Goal: Task Accomplishment & Management: Complete application form

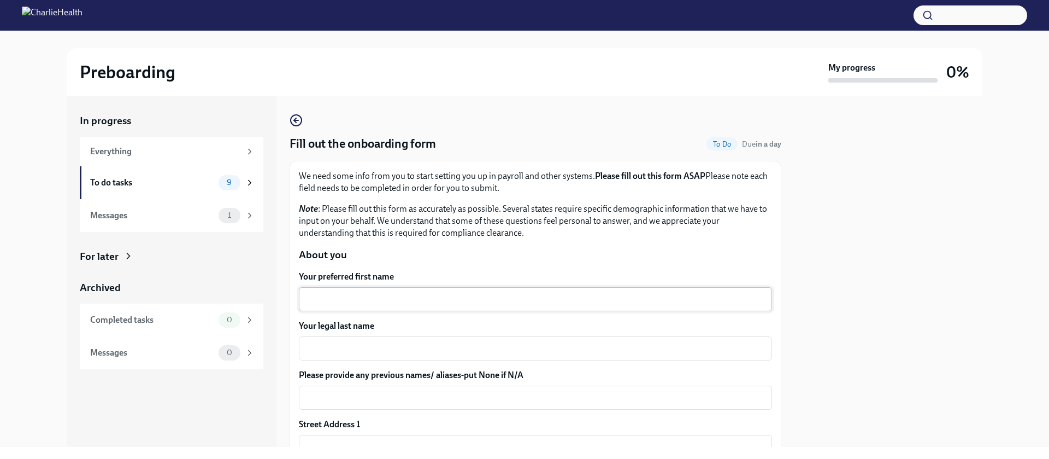
click at [475, 304] on textarea "Your preferred first name" at bounding box center [536, 298] width 460 height 13
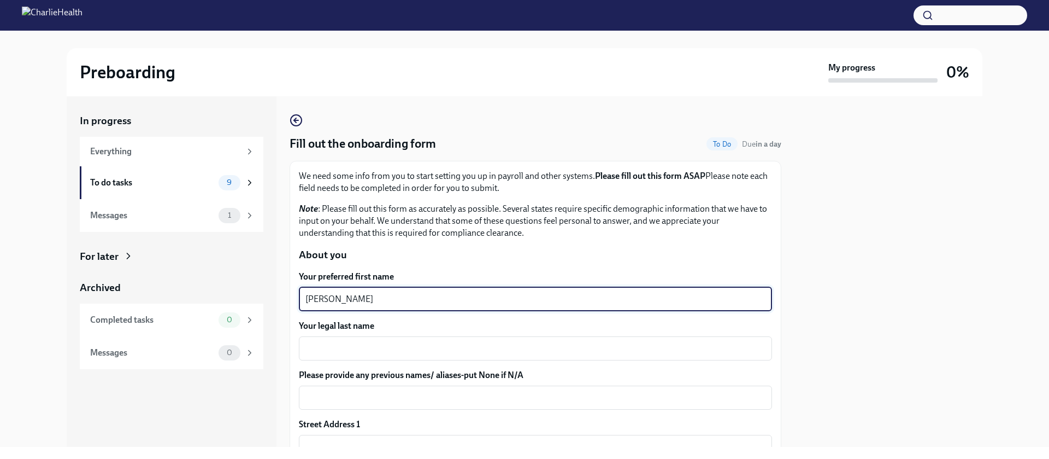
type textarea "Isaac"
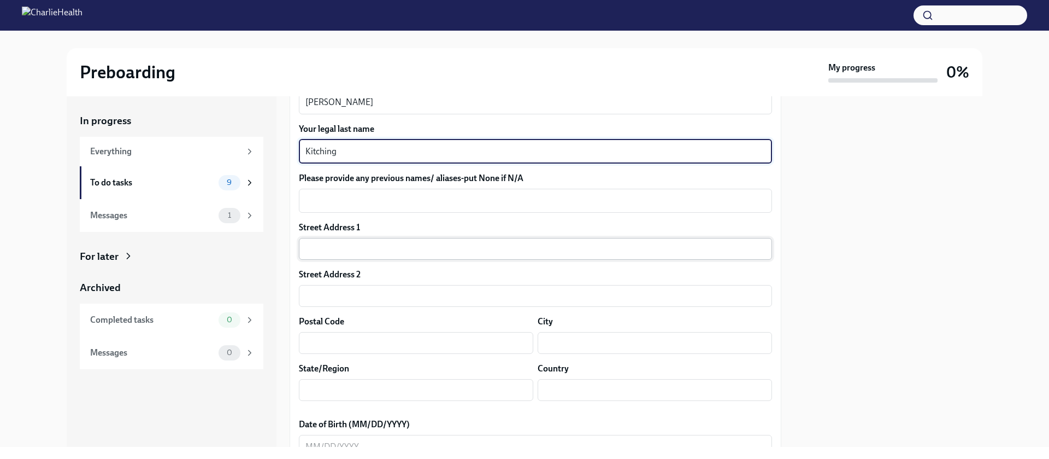
scroll to position [201, 0]
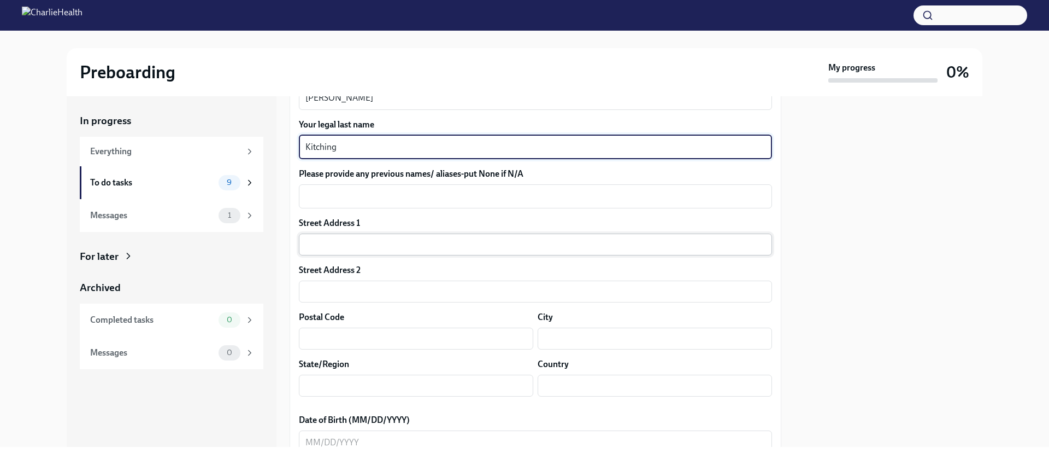
type textarea "Kitching"
click at [394, 242] on input "text" at bounding box center [535, 244] width 473 height 22
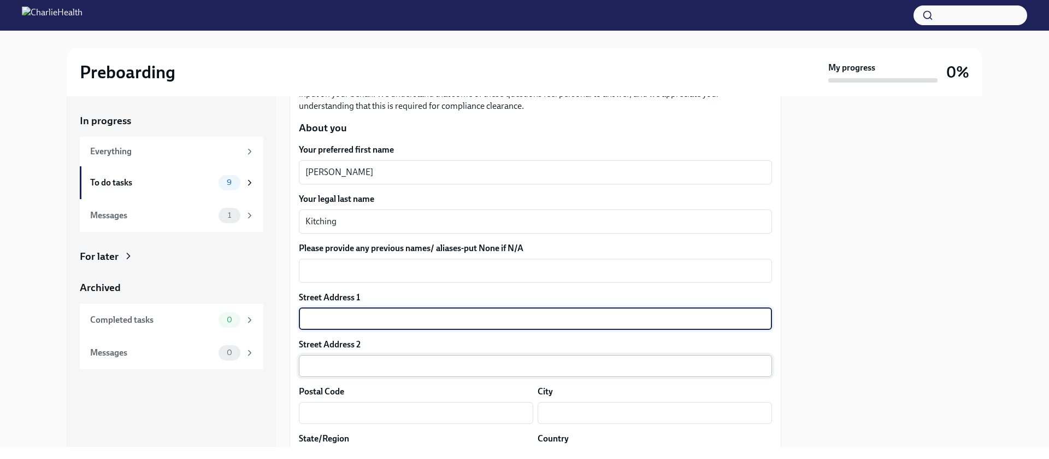
scroll to position [123, 0]
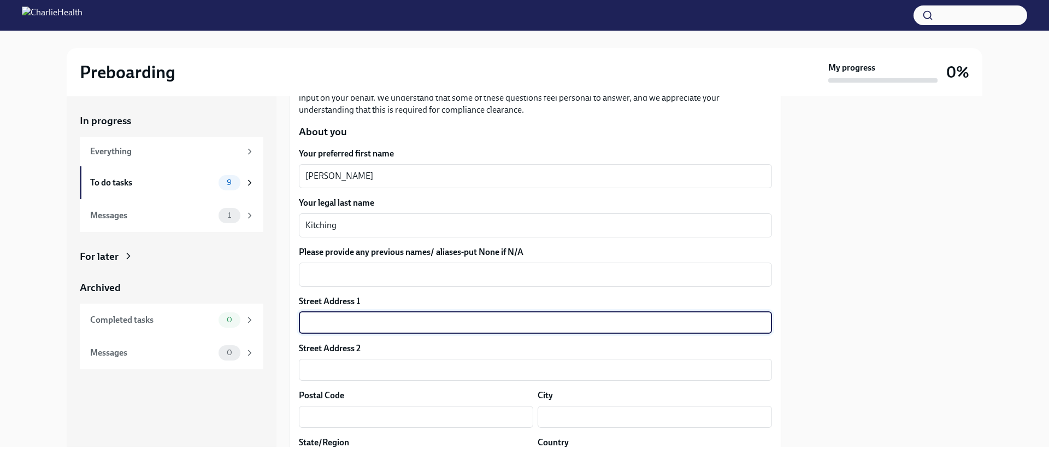
paste input "100 S. Broad St., Suite 2210, Philadelphia, PA 19110"
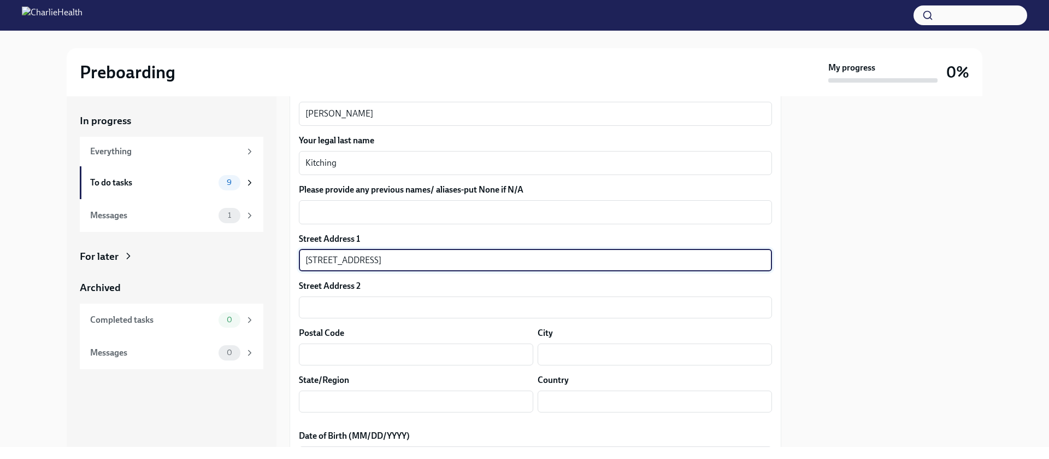
scroll to position [187, 0]
drag, startPoint x: 366, startPoint y: 257, endPoint x: 413, endPoint y: 257, distance: 47.0
click at [413, 257] on input "100 S. Broad St., Suite 2210, Philadelphia, PA 19110" at bounding box center [535, 259] width 473 height 22
drag, startPoint x: 412, startPoint y: 257, endPoint x: 370, endPoint y: 259, distance: 41.6
click at [370, 259] on input "100 S. Broad St., Suite 2210, Philadelphia, PA 19110" at bounding box center [535, 259] width 473 height 22
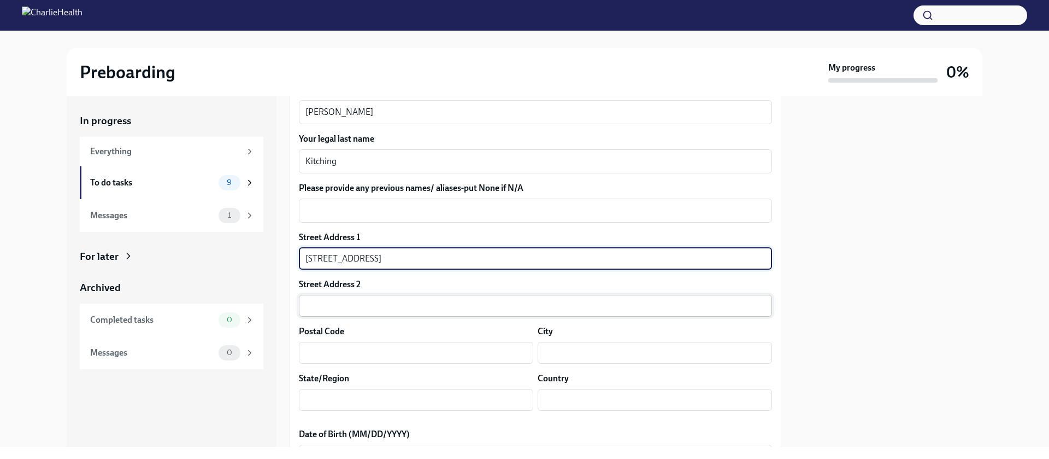
type input "100 S. Broad St., , Philadelphia, PA 19110"
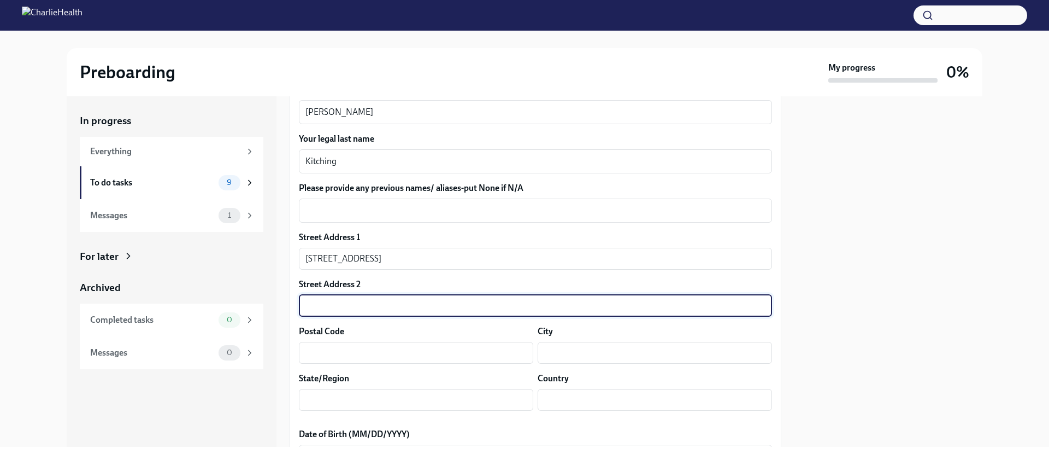
click at [374, 309] on input "text" at bounding box center [535, 306] width 473 height 22
paste input "Suite 2210"
type input "Suite 2210"
click at [445, 254] on input "100 S. Broad St., , Philadelphia, PA 19110" at bounding box center [535, 259] width 473 height 22
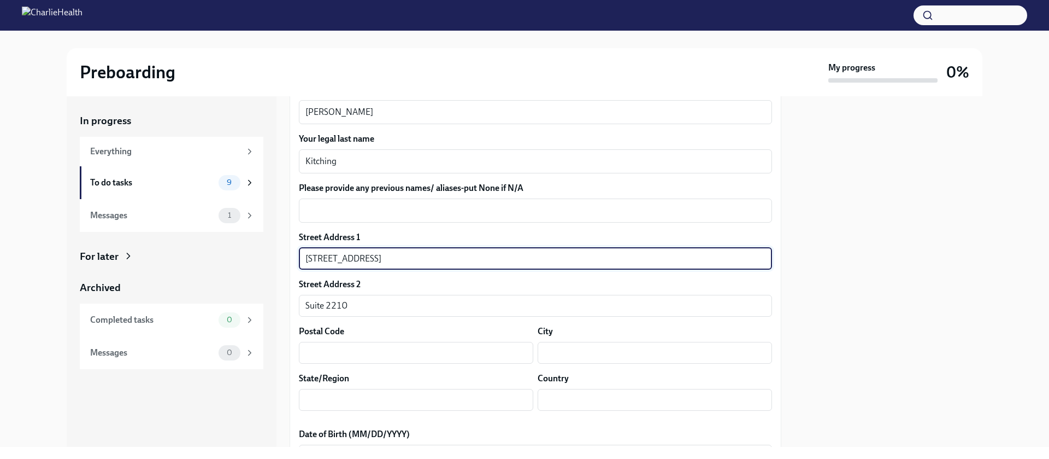
click at [445, 254] on input "100 S. Broad St., , Philadelphia, PA 19110" at bounding box center [535, 259] width 473 height 22
type input "100 S. Broad St., , Philadelphia, PA"
click at [415, 355] on input "text" at bounding box center [416, 353] width 234 height 22
paste input "19110"
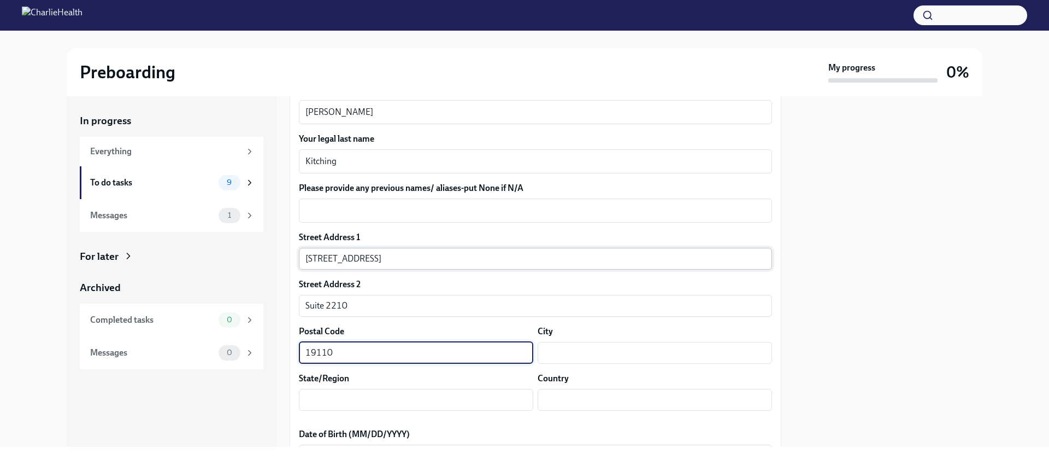
type input "19110"
click at [395, 259] on input "100 S. Broad St., , Philadelphia, PA" at bounding box center [535, 259] width 473 height 22
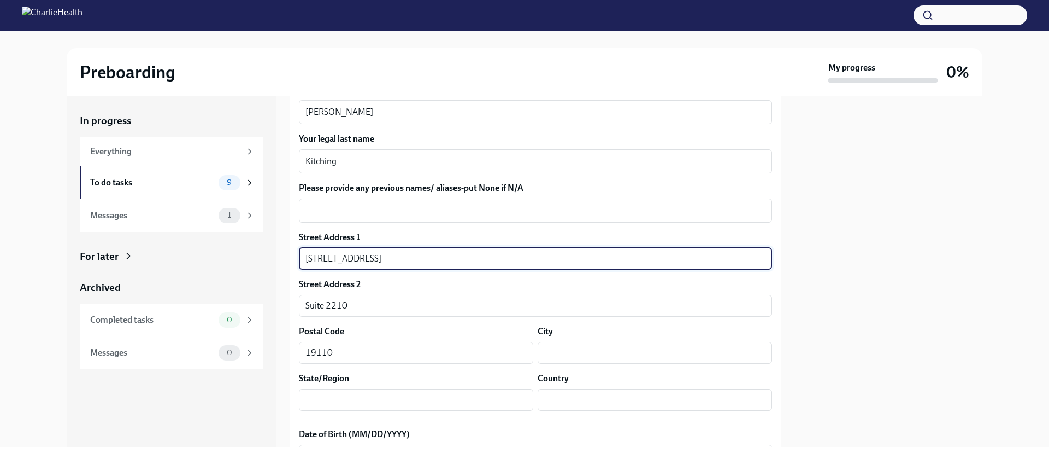
click at [395, 259] on input "100 S. Broad St., , Philadelphia, PA" at bounding box center [535, 259] width 473 height 22
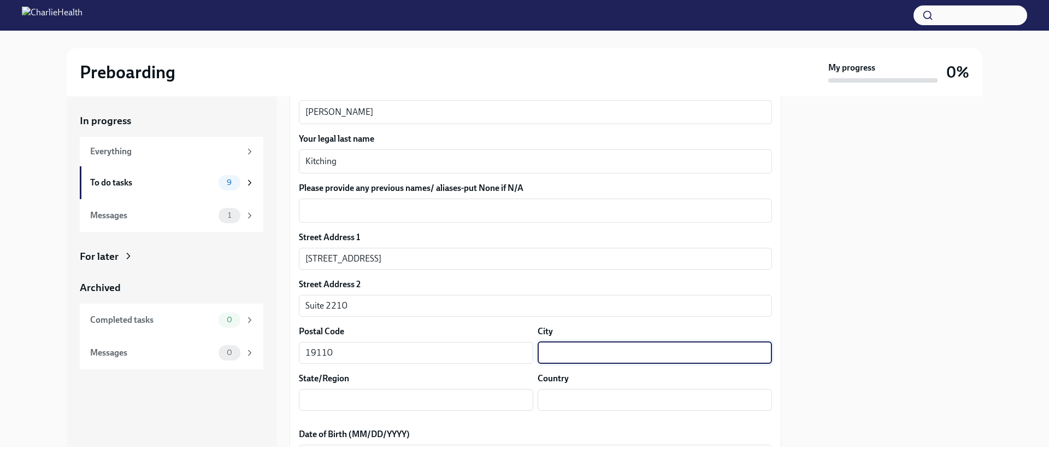
click at [643, 355] on input "text" at bounding box center [655, 353] width 234 height 22
paste input "Philadelphia"
type input "Philadelphia"
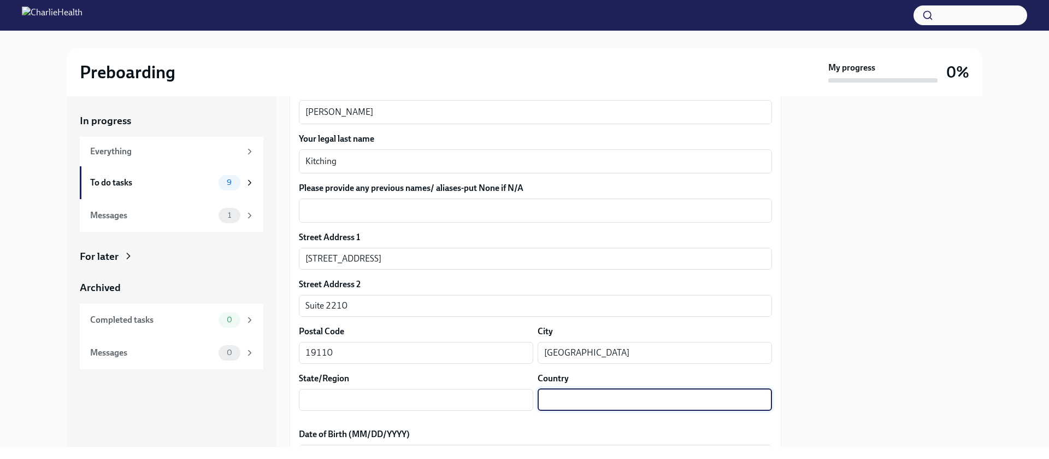
click at [590, 391] on input "text" at bounding box center [655, 400] width 234 height 22
type input "USA"
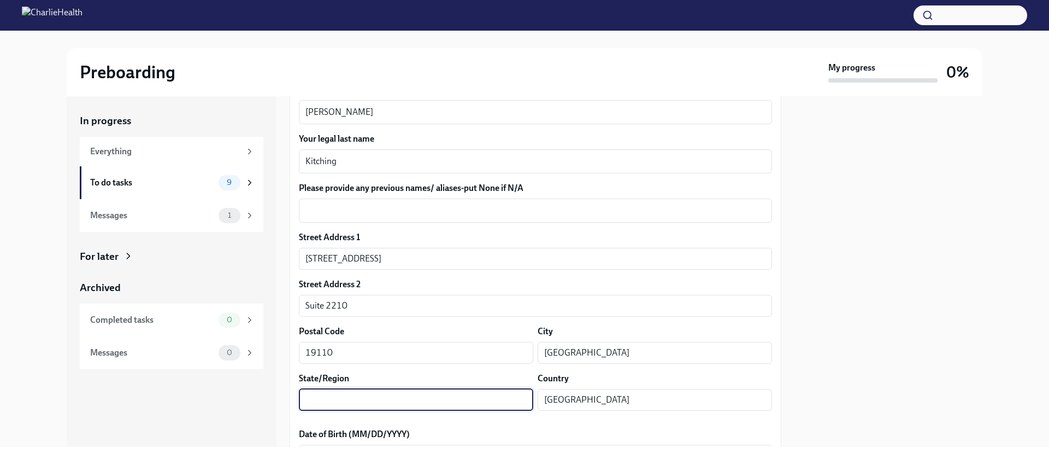
click at [413, 392] on input "text" at bounding box center [416, 400] width 234 height 22
type input "A"
type input "PA"
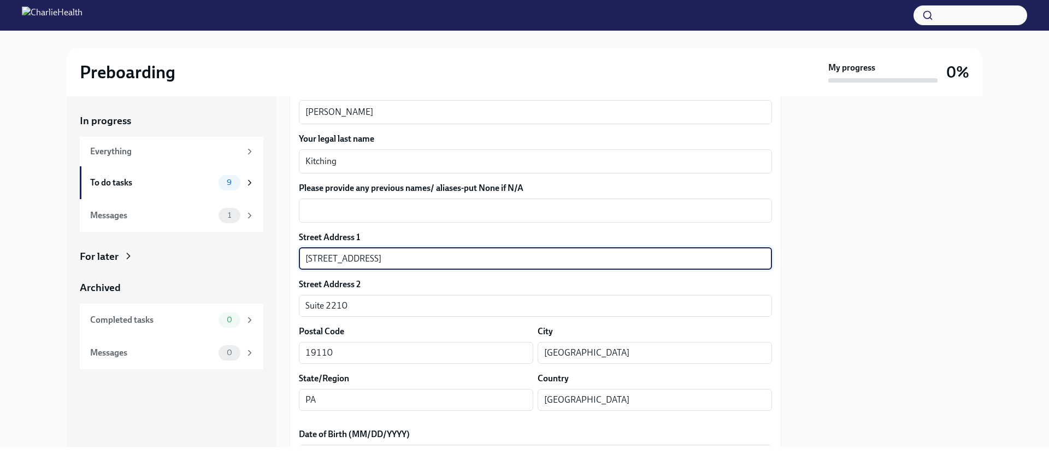
drag, startPoint x: 461, startPoint y: 259, endPoint x: 441, endPoint y: 252, distance: 21.1
click at [363, 260] on input "100 S. Broad St., , Philadelphia, PA" at bounding box center [535, 259] width 473 height 22
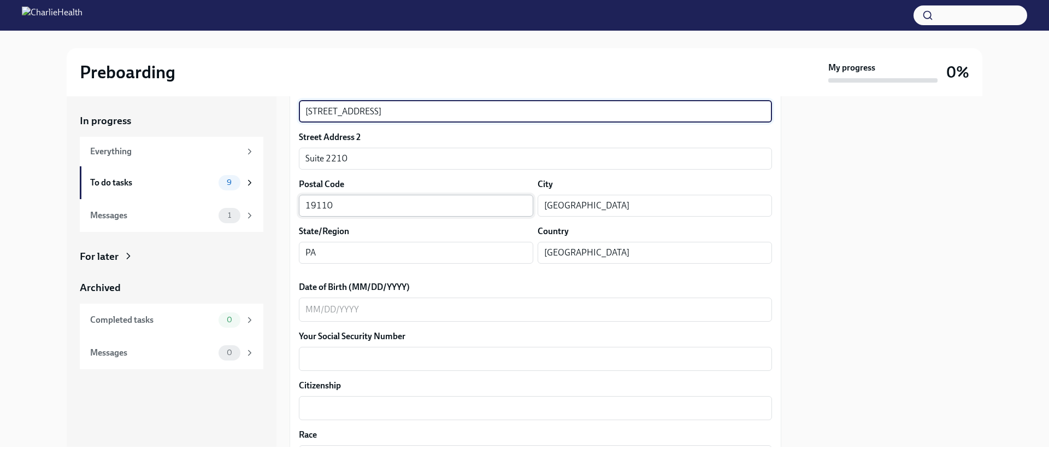
scroll to position [359, 0]
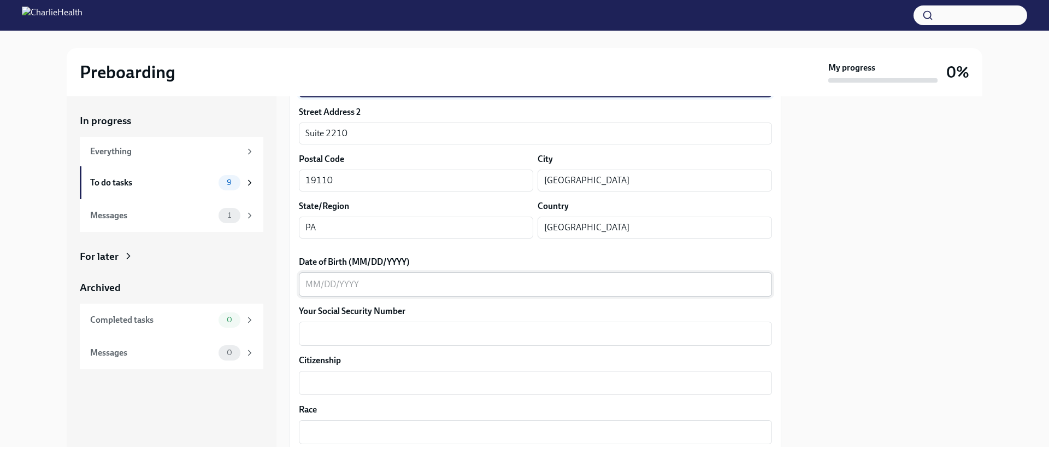
type input "100 S. Broad St."
click at [437, 283] on textarea "Date of Birth (MM/DD/YYYY)" at bounding box center [536, 284] width 460 height 13
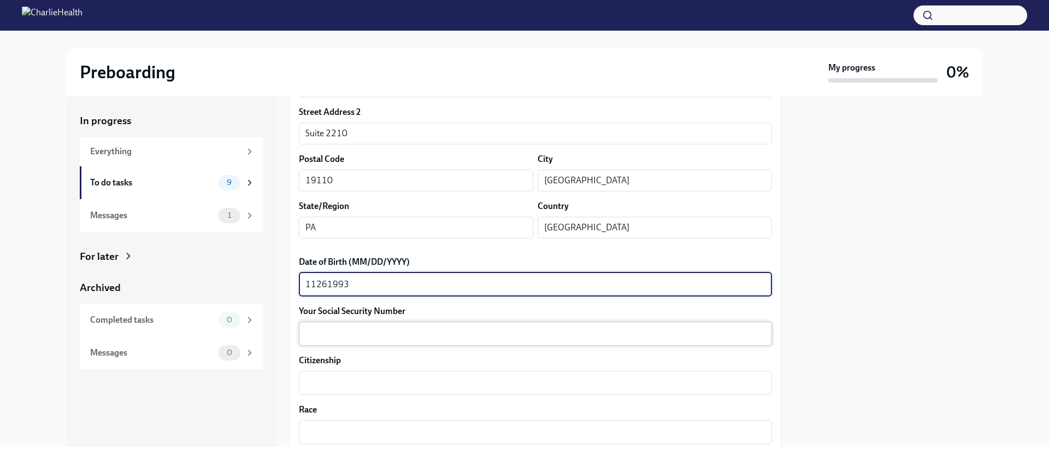
click at [450, 332] on textarea "Your Social Security Number" at bounding box center [536, 333] width 460 height 13
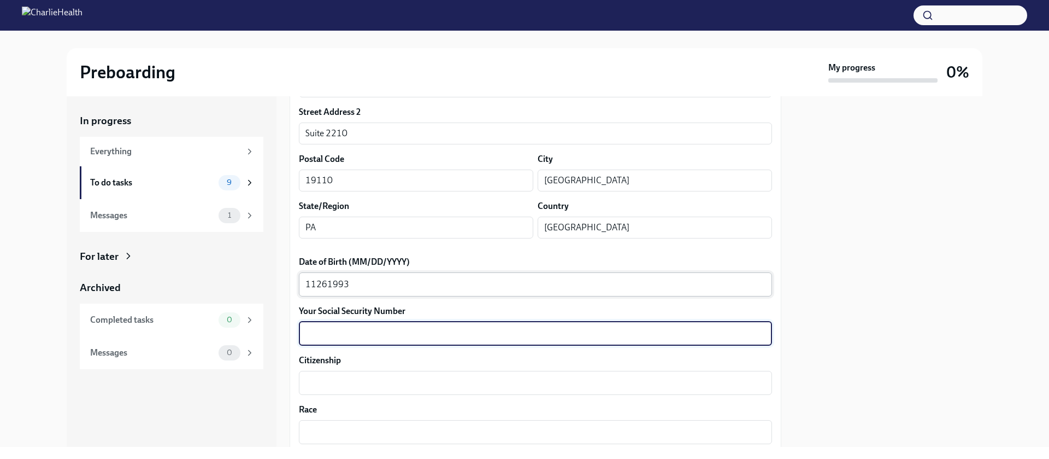
click at [315, 283] on textarea "11261993" at bounding box center [536, 284] width 460 height 13
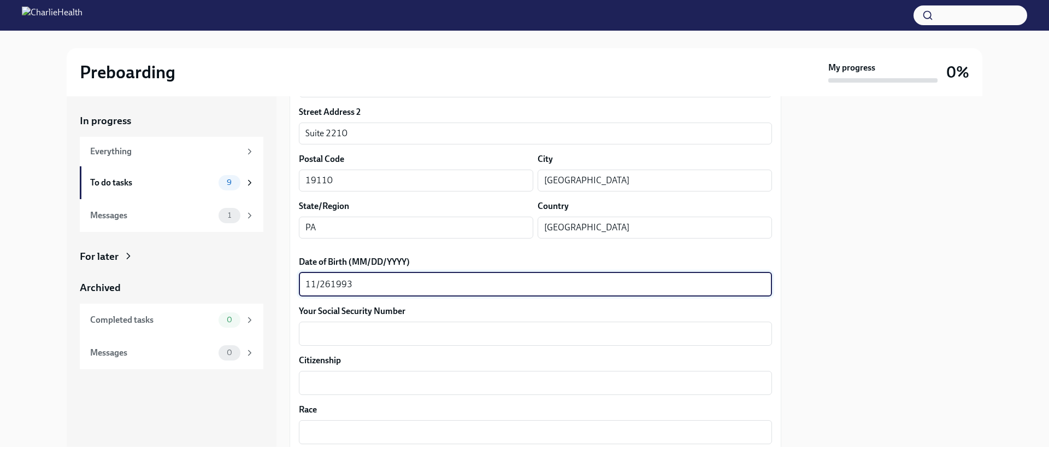
click at [331, 284] on textarea "11/261993" at bounding box center [536, 284] width 460 height 13
type textarea "11/26/1993"
click at [342, 318] on div "Your Social Security Number x ​" at bounding box center [535, 325] width 473 height 40
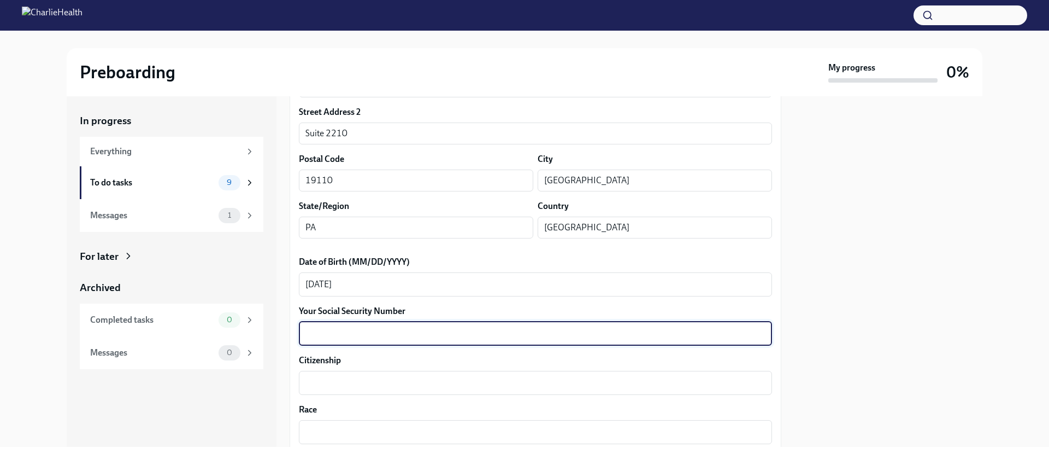
click at [348, 327] on textarea "Your Social Security Number" at bounding box center [536, 333] width 460 height 13
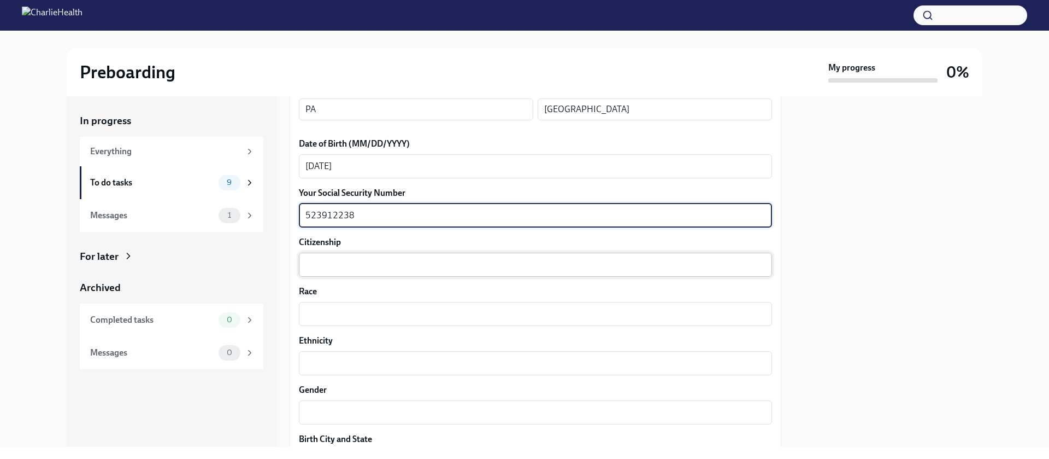
type textarea "523912238"
click at [394, 261] on textarea "Citizenship" at bounding box center [536, 264] width 460 height 13
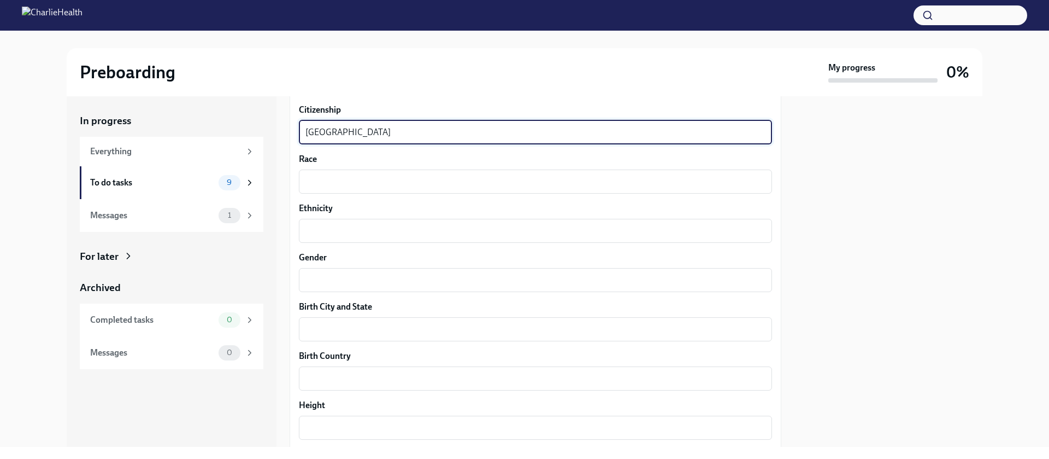
scroll to position [610, 0]
type textarea "USA"
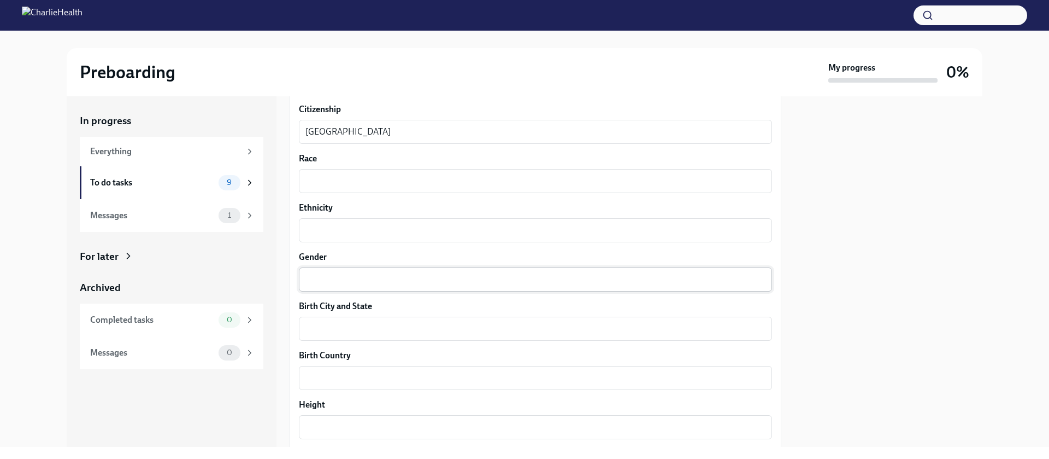
click at [386, 271] on div "x ​" at bounding box center [535, 279] width 473 height 24
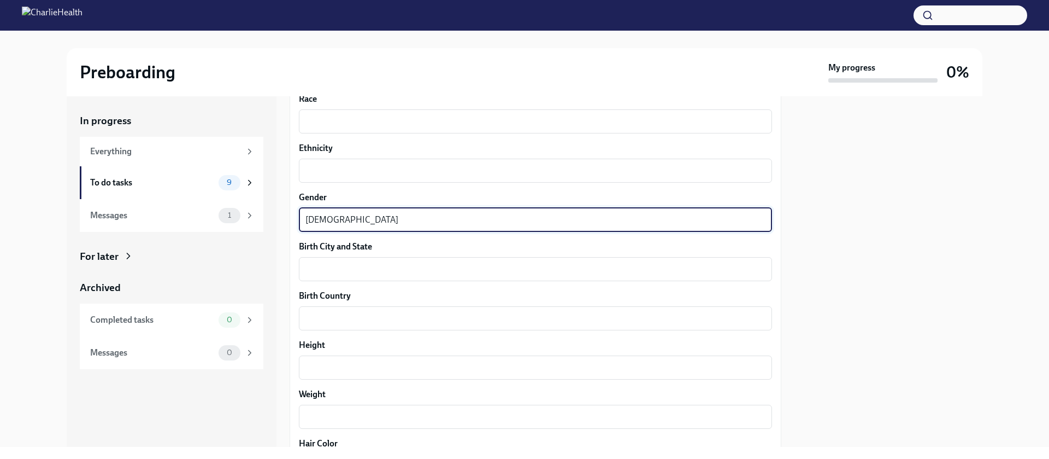
scroll to position [673, 0]
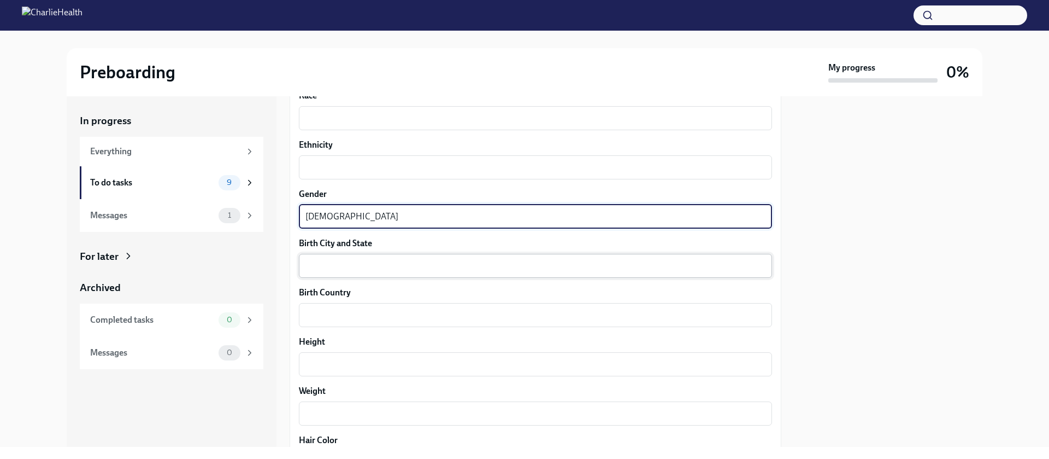
type textarea "Male"
click at [398, 271] on textarea "Birth City and State" at bounding box center [536, 265] width 460 height 13
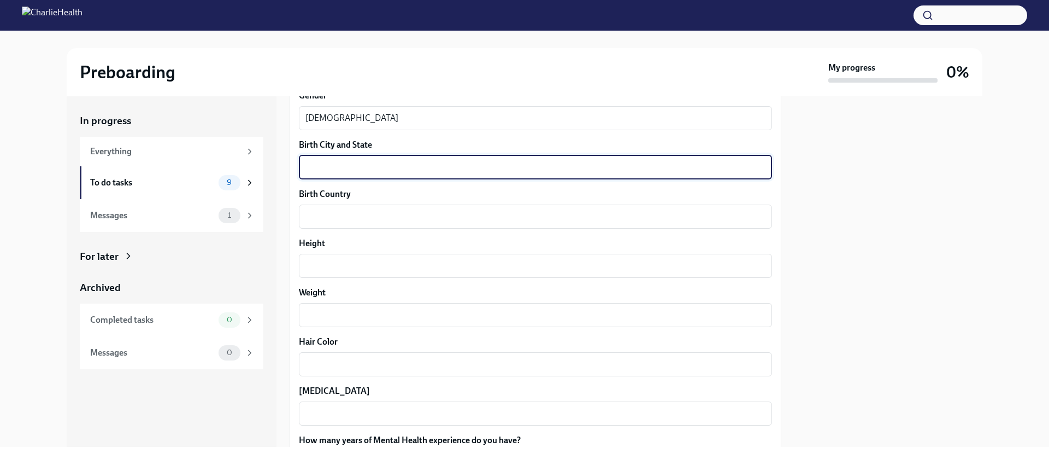
scroll to position [641, 0]
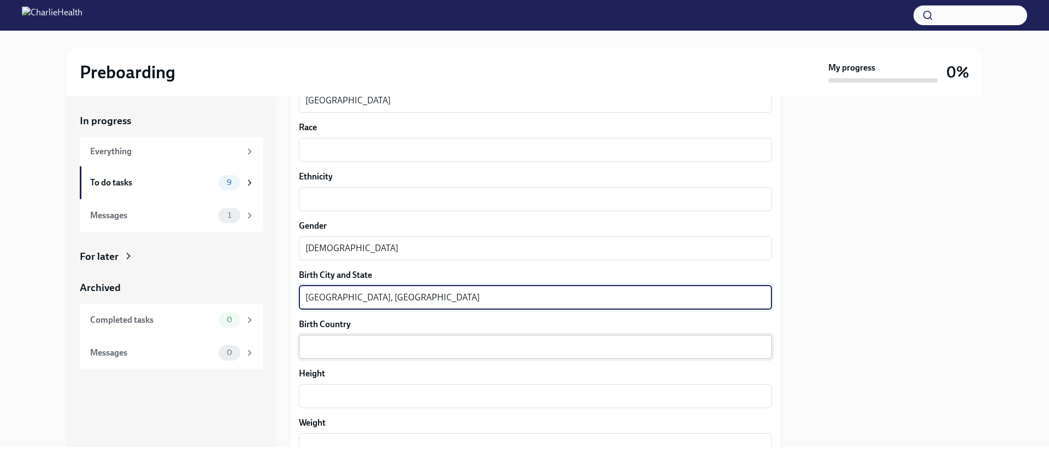
type textarea "Burlington, CO"
click at [406, 336] on div "x ​" at bounding box center [535, 346] width 473 height 24
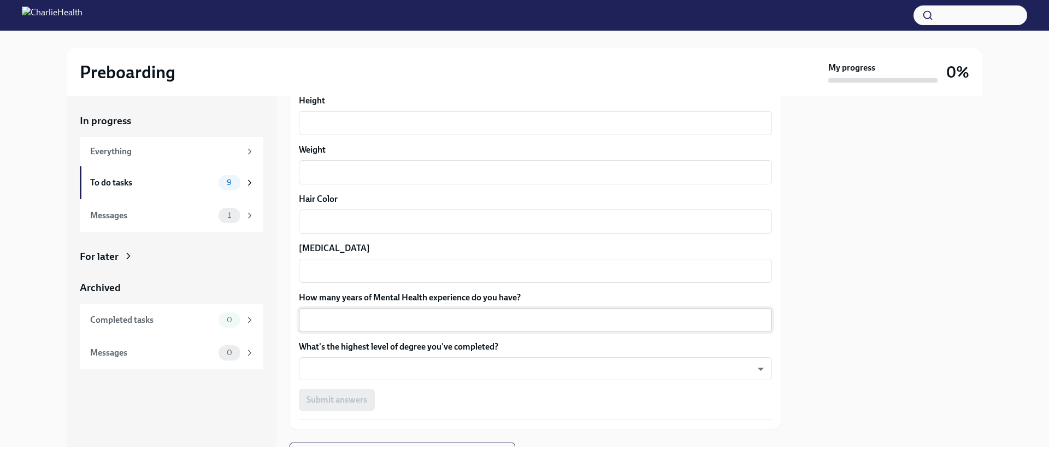
scroll to position [915, 0]
type textarea "USA"
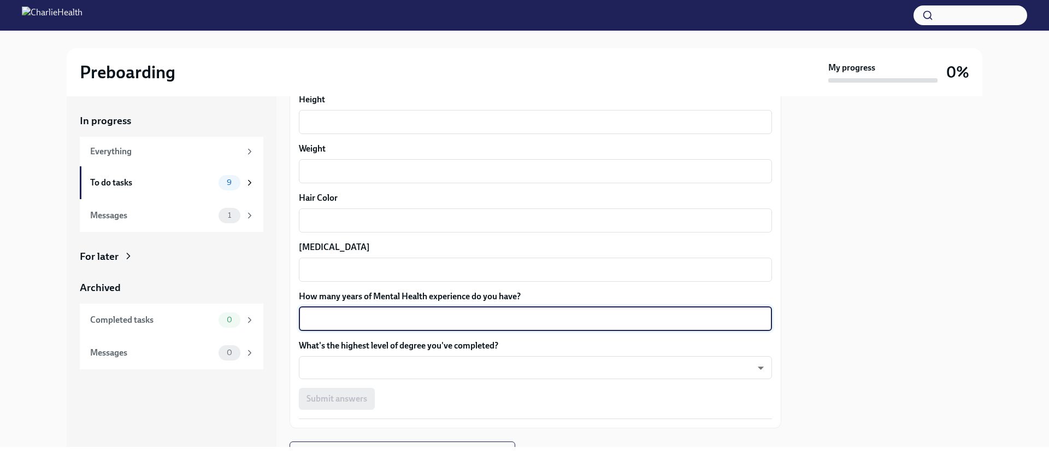
click at [419, 315] on textarea "How many years of Mental Health experience do you have?" at bounding box center [536, 318] width 460 height 13
click at [412, 316] on textarea "How many years of Mental Health experience do you have?" at bounding box center [536, 318] width 460 height 13
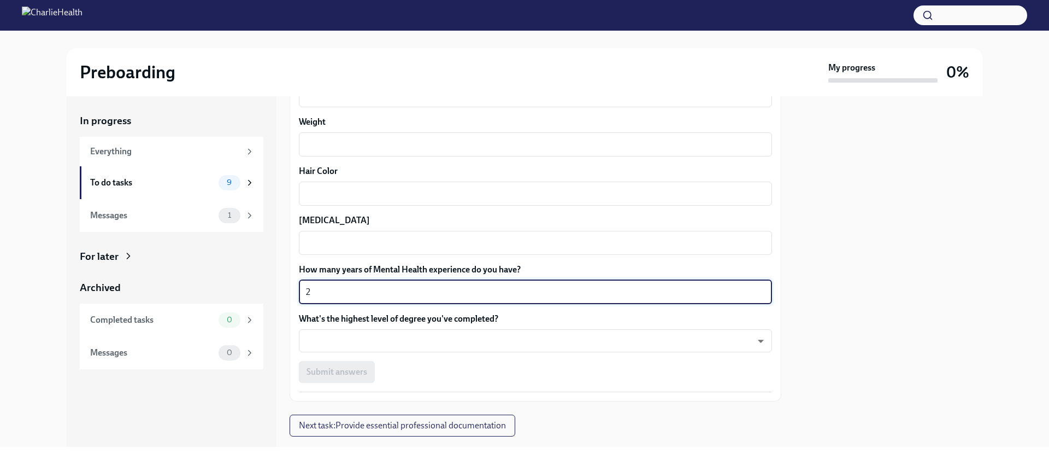
scroll to position [965, 0]
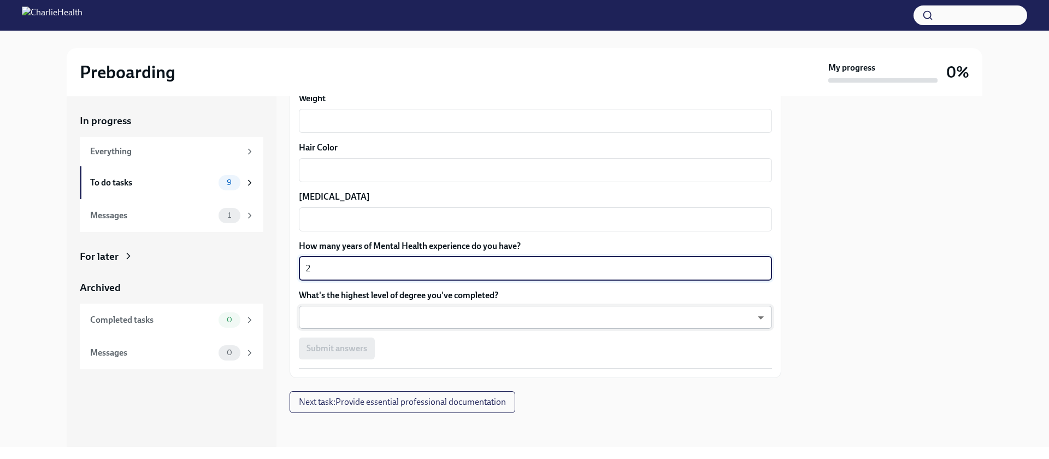
type textarea "2"
click at [426, 315] on body "Preboarding My progress 0% In progress Everything To do tasks 9 Messages 1 For …" at bounding box center [524, 229] width 1049 height 459
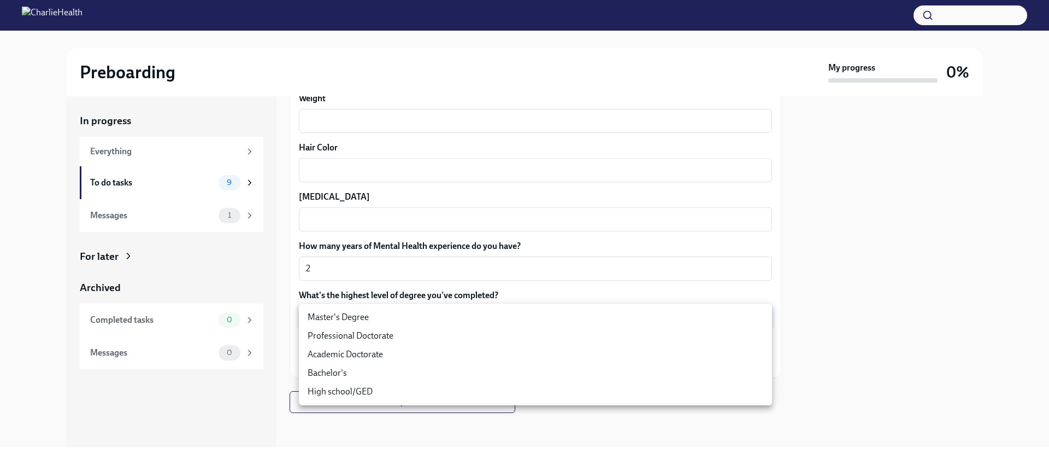
click at [425, 316] on li "Master's Degree" at bounding box center [535, 317] width 473 height 19
type input "2vBr-ghkD"
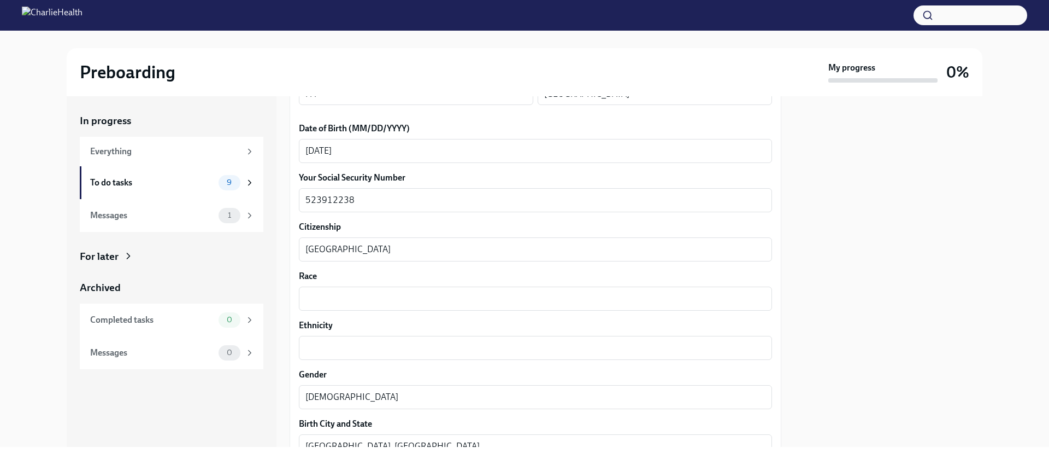
scroll to position [496, 0]
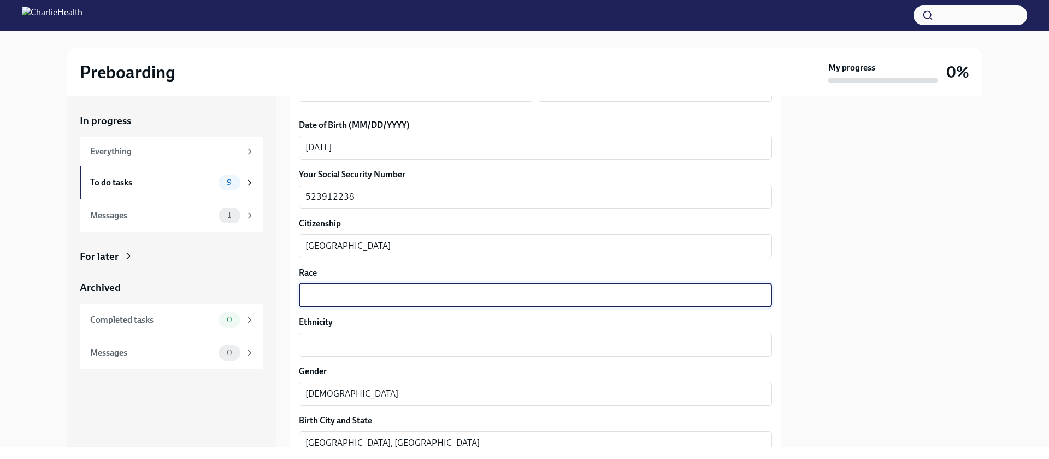
click at [398, 289] on textarea "Race" at bounding box center [536, 295] width 460 height 13
type textarea "White"
click at [408, 353] on div "x ​" at bounding box center [535, 344] width 473 height 24
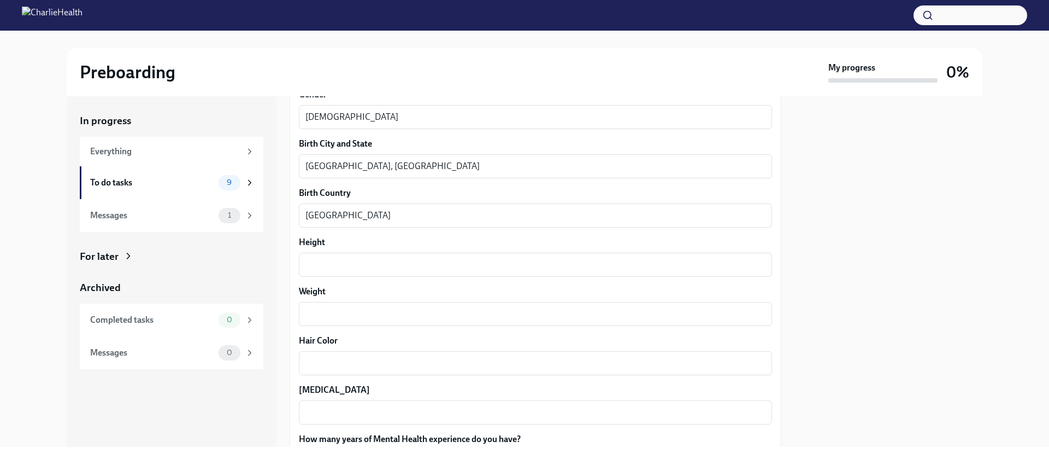
scroll to position [776, 0]
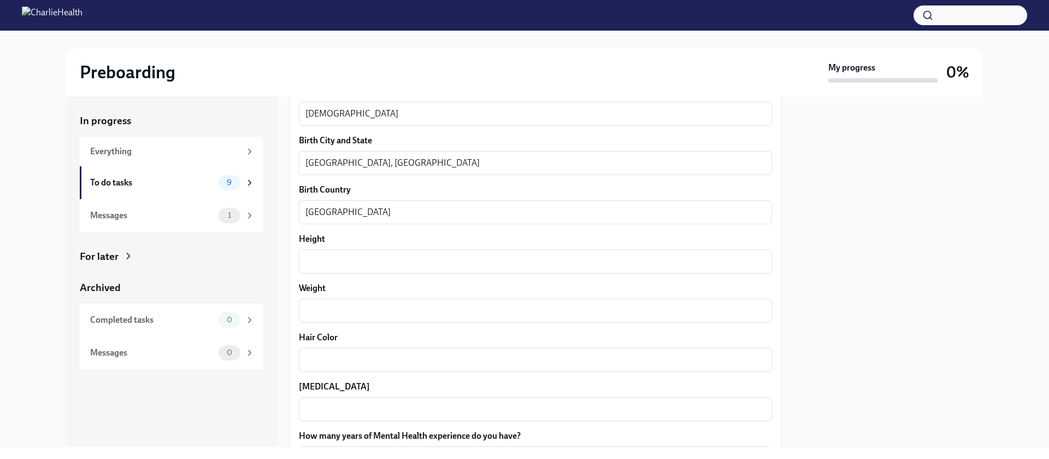
type textarea "White"
click at [429, 246] on div "Height x ​" at bounding box center [535, 253] width 473 height 40
click at [427, 257] on textarea "Height" at bounding box center [536, 261] width 460 height 13
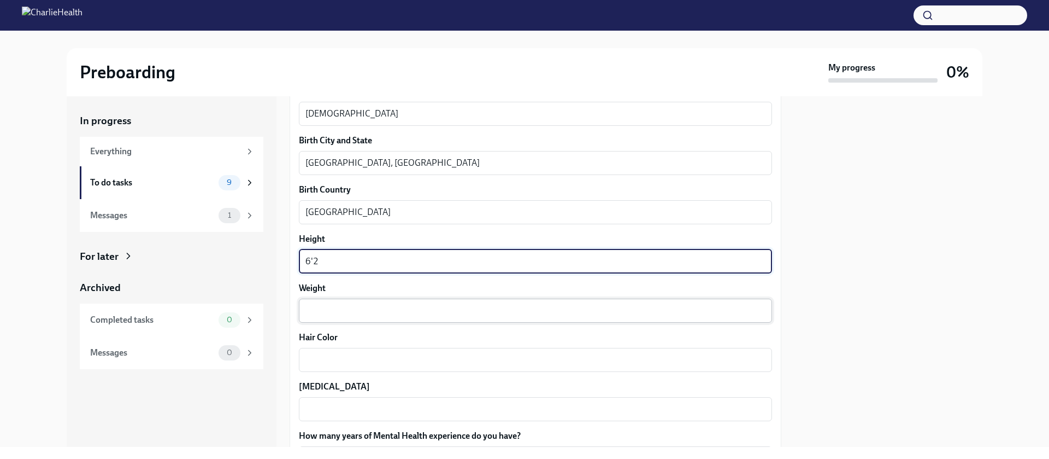
type textarea "6'2"
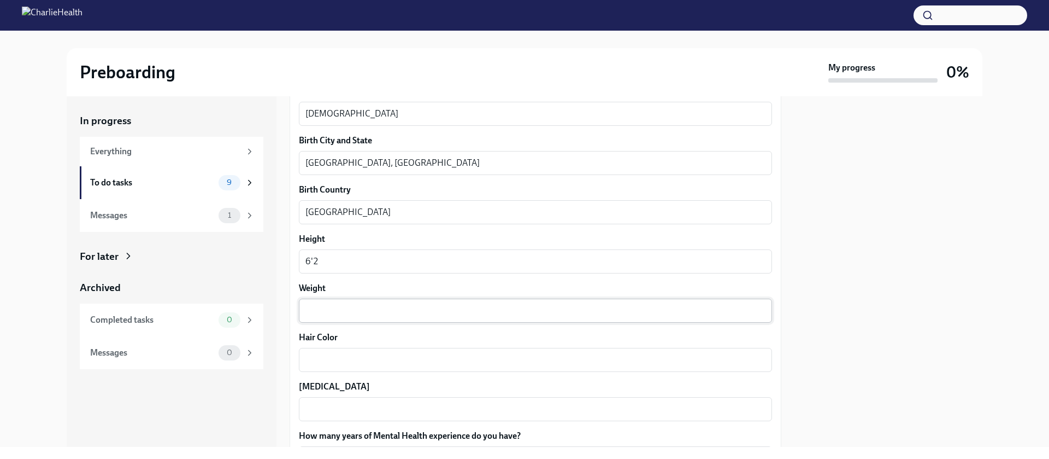
click at [414, 301] on div "x ​" at bounding box center [535, 310] width 473 height 24
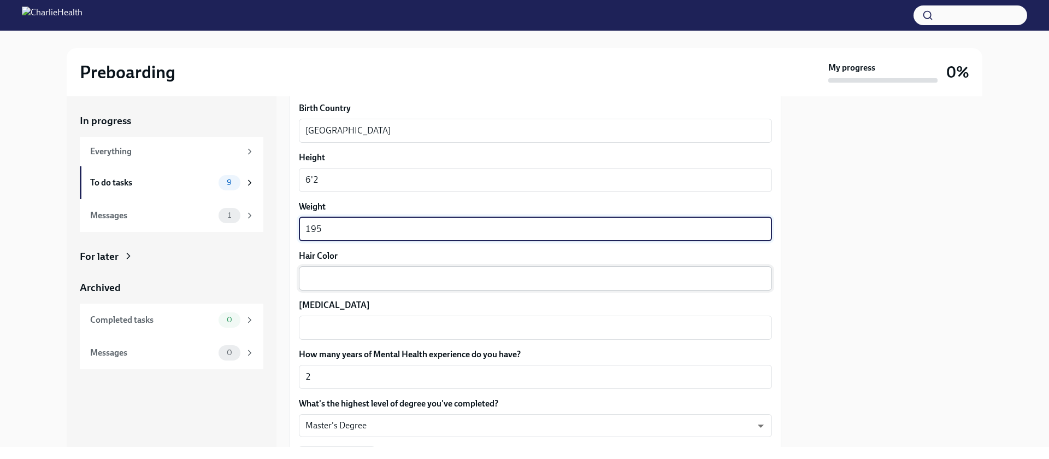
type textarea "195"
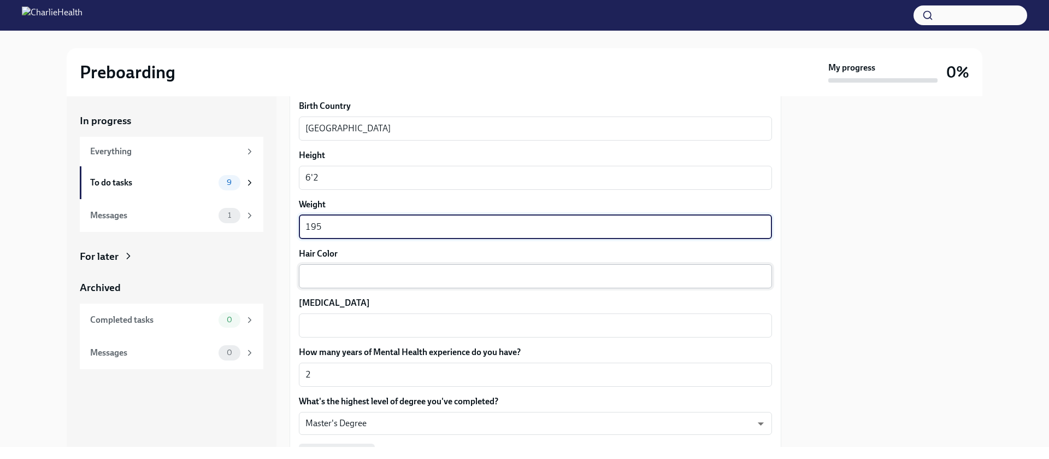
click at [410, 282] on textarea "Hair Color" at bounding box center [536, 275] width 460 height 13
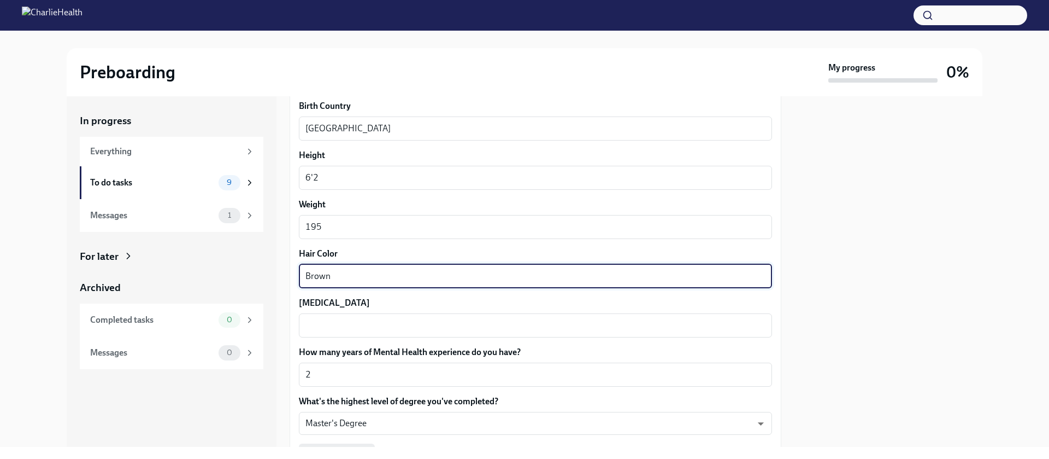
type textarea "Brown"
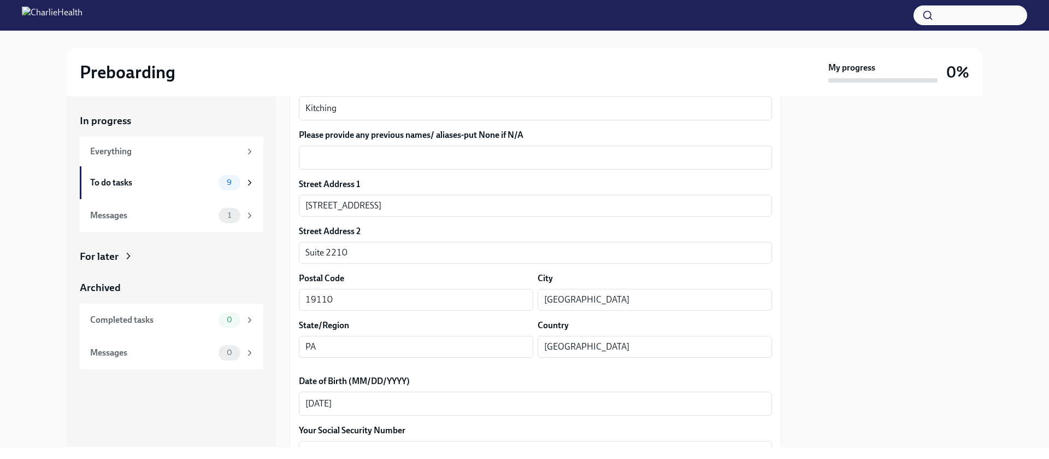
scroll to position [133, 0]
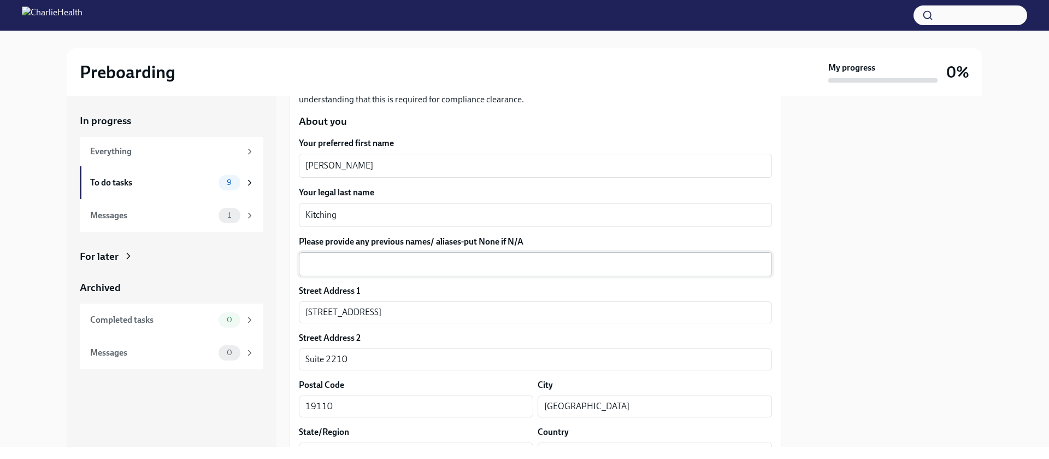
type textarea "Blue"
click at [425, 261] on textarea "Please provide any previous names/ aliases-put None if N/A" at bounding box center [536, 263] width 460 height 13
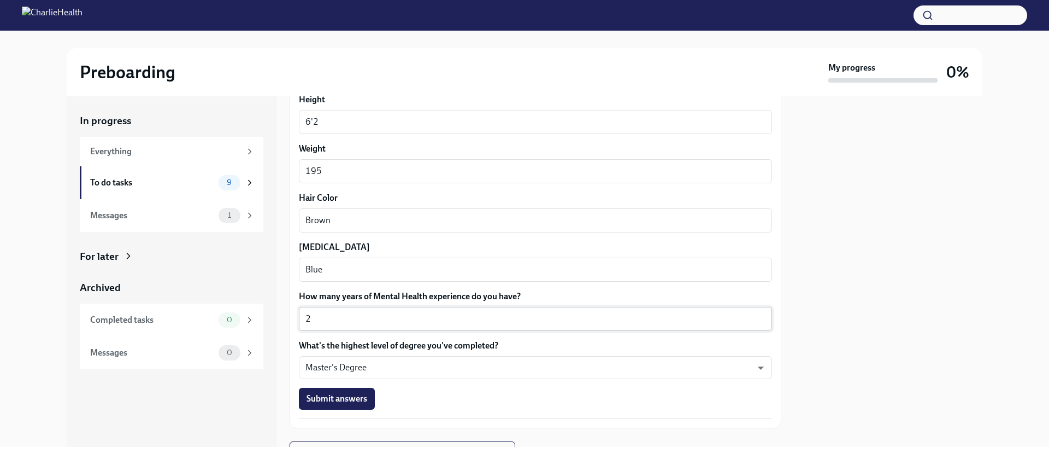
scroll to position [966, 0]
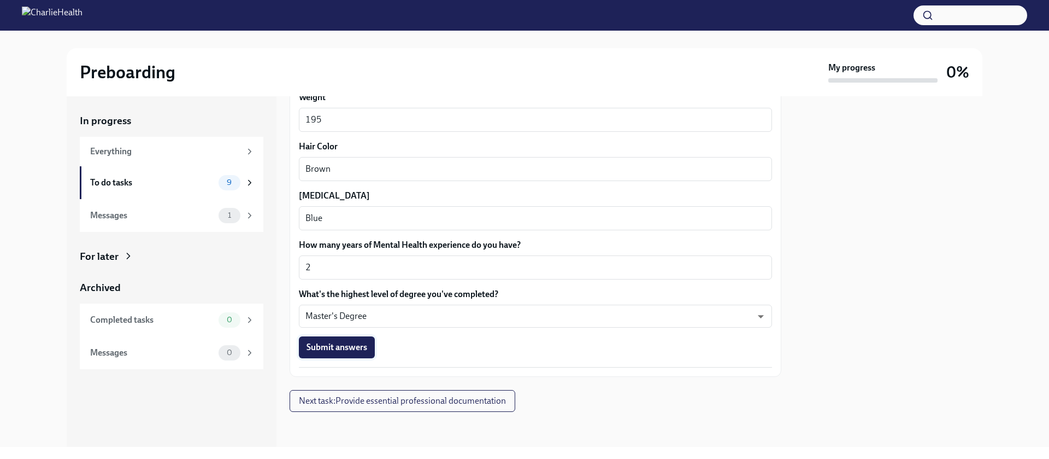
type textarea "NA"
drag, startPoint x: 350, startPoint y: 350, endPoint x: 351, endPoint y: 362, distance: 12.1
click at [350, 350] on span "Submit answers" at bounding box center [337, 347] width 61 height 11
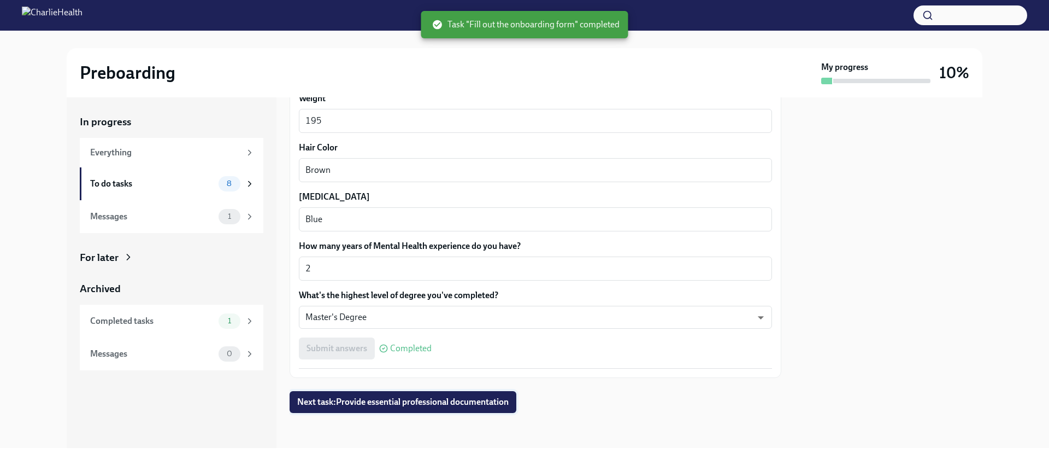
click at [403, 404] on span "Next task : Provide essential professional documentation" at bounding box center [403, 401] width 212 height 11
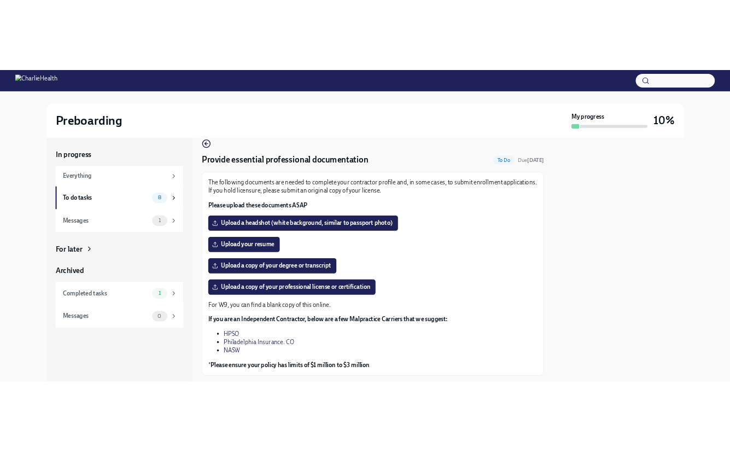
scroll to position [15, 0]
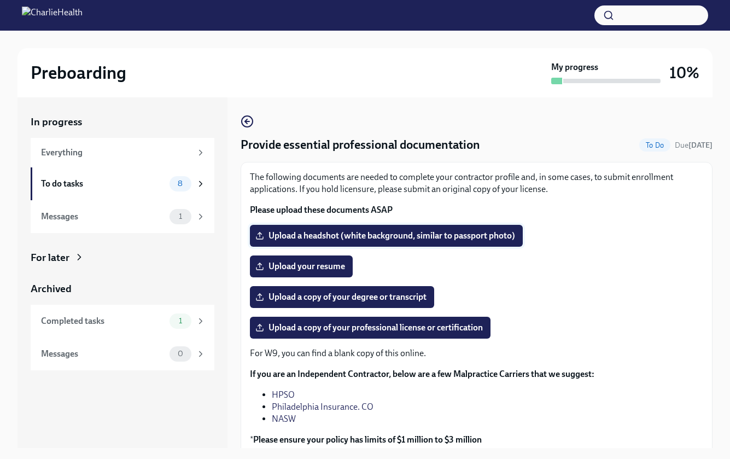
click at [381, 238] on span "Upload a headshot (white background, similar to passport photo)" at bounding box center [385, 235] width 257 height 11
click at [0, 0] on input "Upload a headshot (white background, similar to passport photo)" at bounding box center [0, 0] width 0 height 0
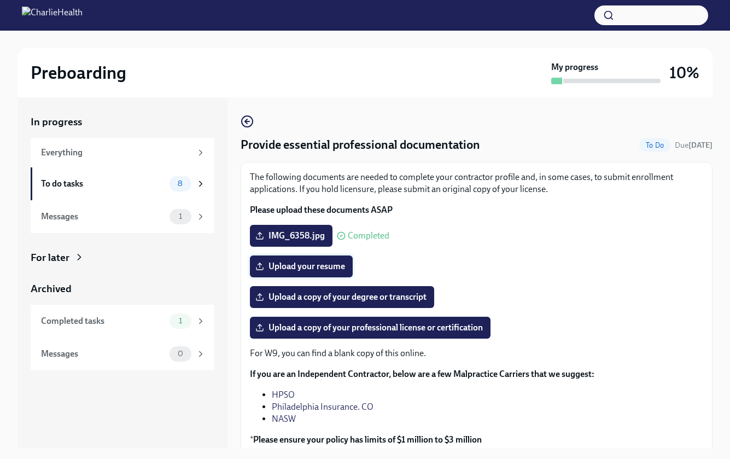
click at [326, 268] on span "Upload your resume" at bounding box center [300, 266] width 87 height 11
click at [0, 0] on input "Upload your resume" at bounding box center [0, 0] width 0 height 0
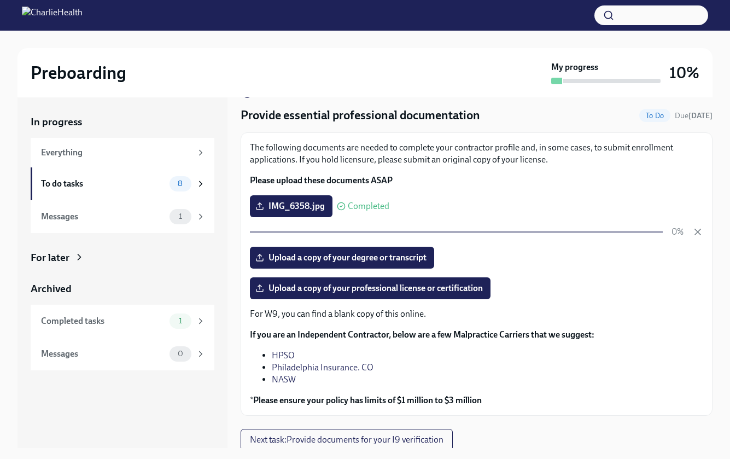
scroll to position [32, 0]
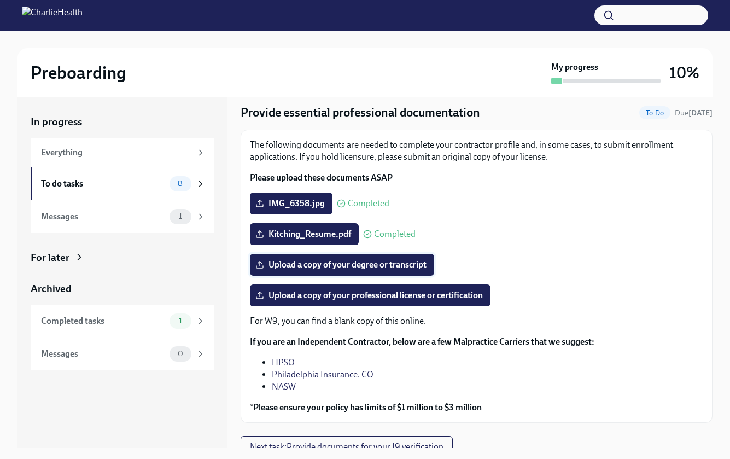
click at [389, 265] on span "Upload a copy of your degree or transcript" at bounding box center [341, 264] width 169 height 11
click at [0, 0] on input "Upload a copy of your degree or transcript" at bounding box center [0, 0] width 0 height 0
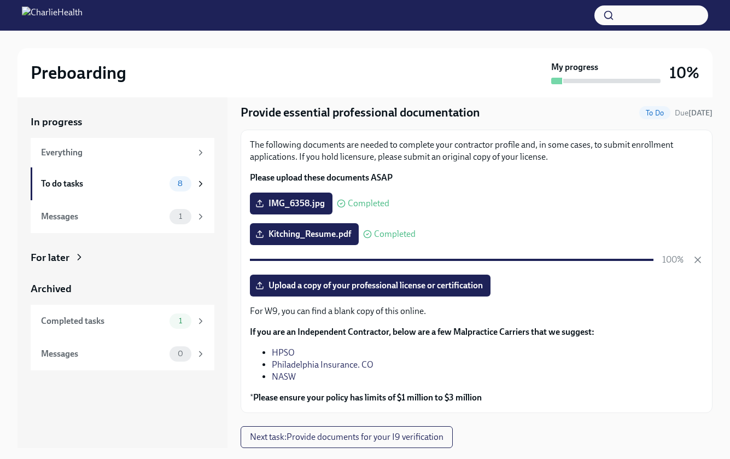
scroll to position [20, 0]
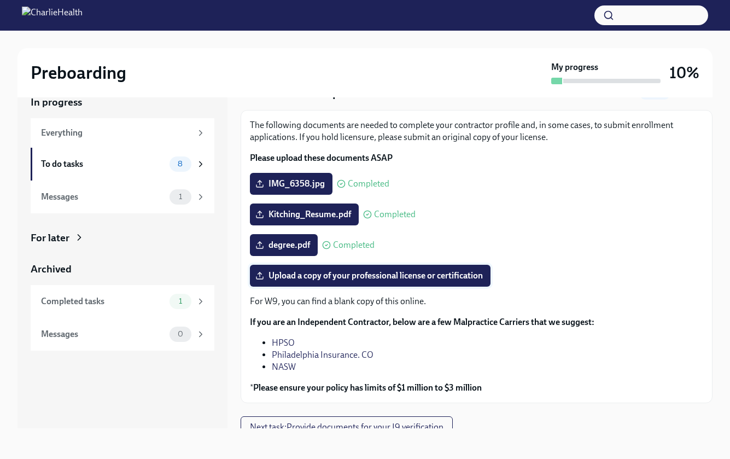
click at [343, 277] on span "Upload a copy of your professional license or certification" at bounding box center [369, 275] width 225 height 11
click at [0, 0] on input "Upload a copy of your professional license or certification" at bounding box center [0, 0] width 0 height 0
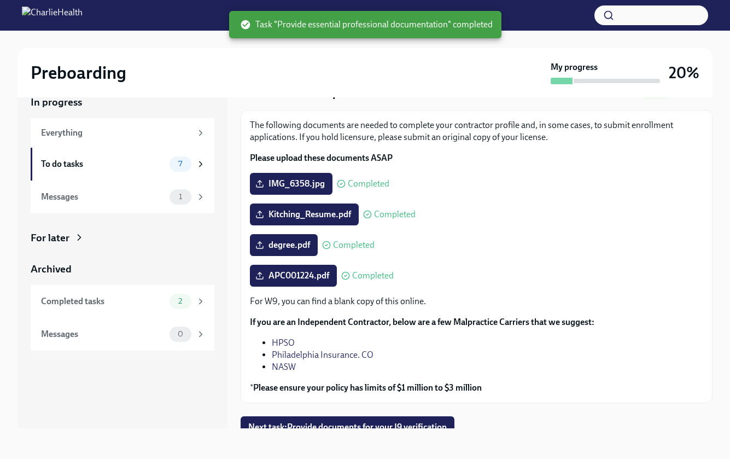
scroll to position [42, 0]
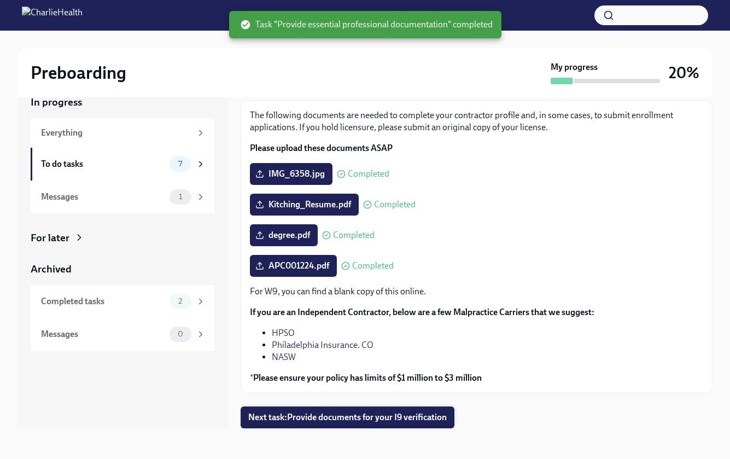
click at [414, 415] on span "Next task : Provide documents for your I9 verification" at bounding box center [347, 417] width 198 height 11
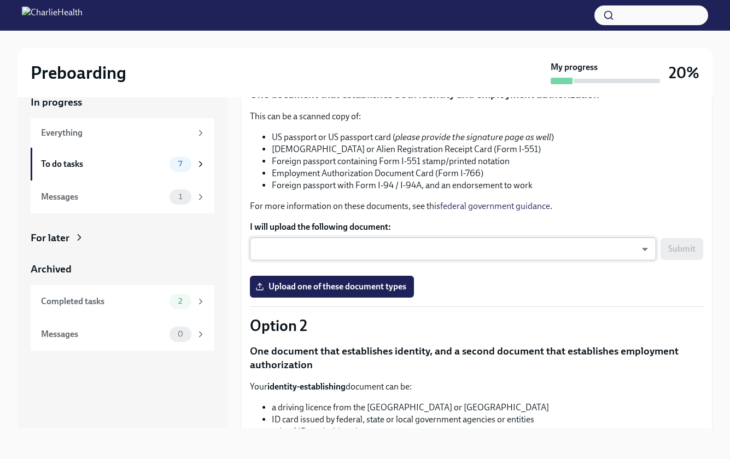
scroll to position [123, 0]
click at [583, 248] on body "Preboarding My progress 20% In progress Everything To do tasks 7 Messages 1 For…" at bounding box center [365, 219] width 730 height 478
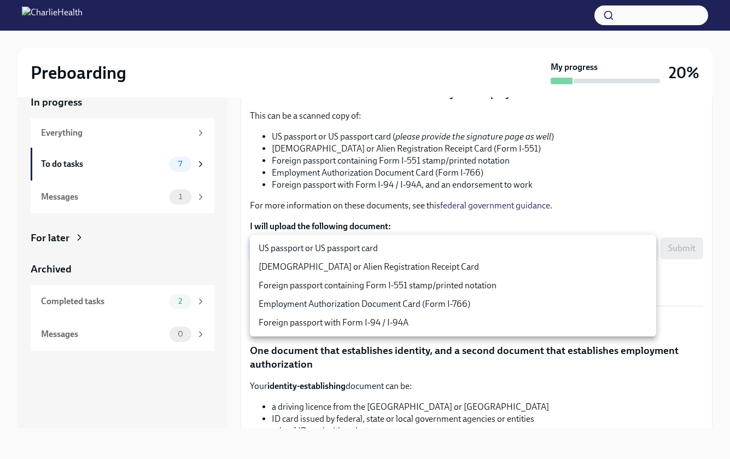
click at [579, 252] on li "US passport or US passport card" at bounding box center [453, 248] width 406 height 19
type input "KnYOjnC8x"
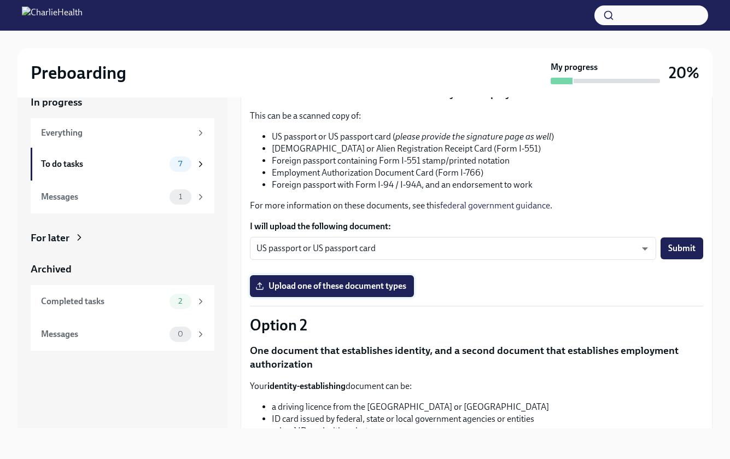
click at [384, 290] on span "Upload one of these document types" at bounding box center [331, 285] width 149 height 11
click at [0, 0] on input "Upload one of these document types" at bounding box center [0, 0] width 0 height 0
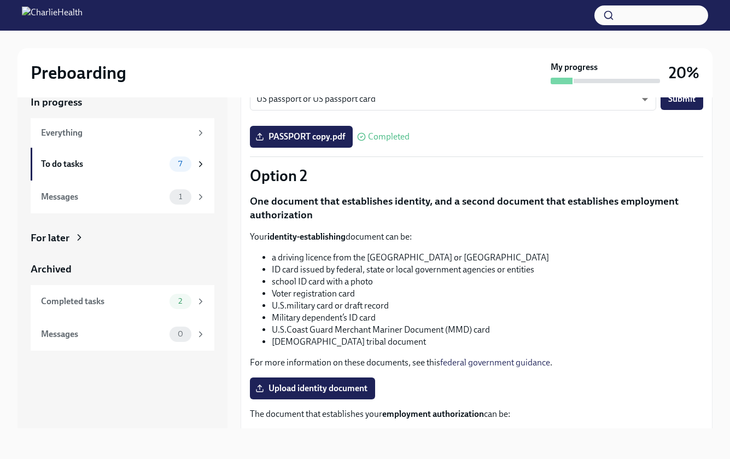
scroll to position [271, 0]
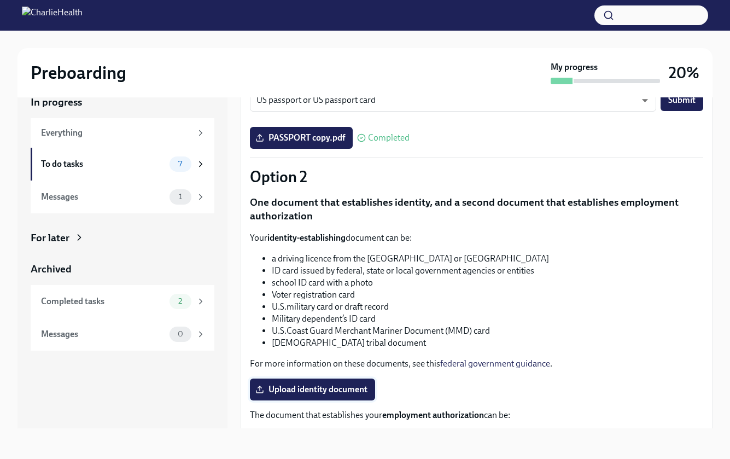
click at [330, 389] on span "Upload identity document" at bounding box center [312, 389] width 110 height 11
click at [0, 0] on input "Upload identity document" at bounding box center [0, 0] width 0 height 0
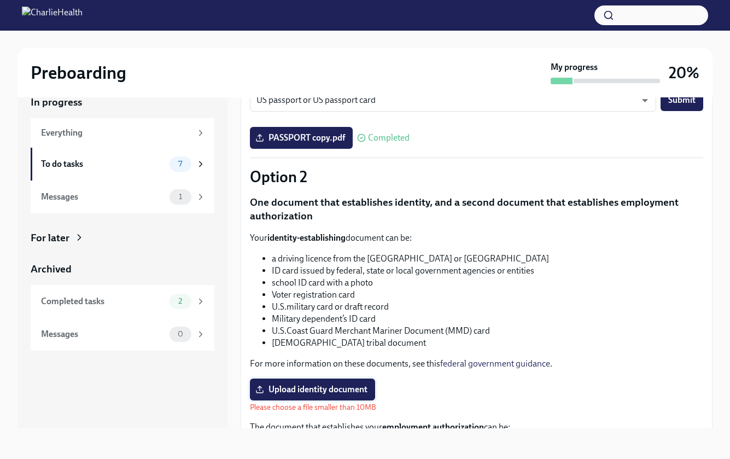
click at [334, 395] on label "Upload identity document" at bounding box center [312, 389] width 125 height 22
click at [0, 0] on input "Upload identity document" at bounding box center [0, 0] width 0 height 0
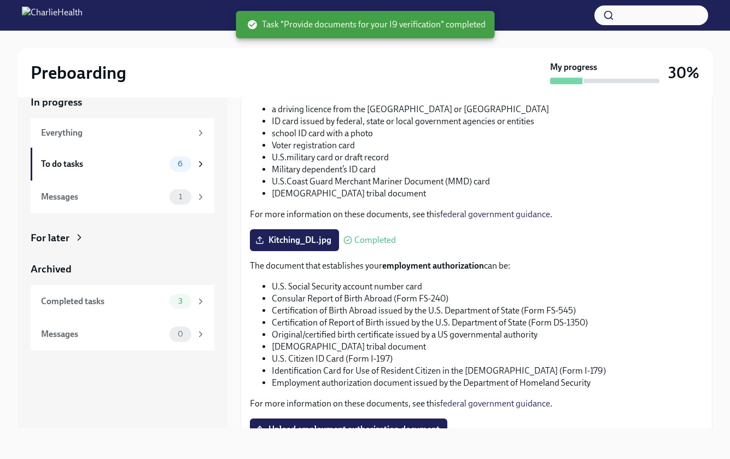
scroll to position [477, 0]
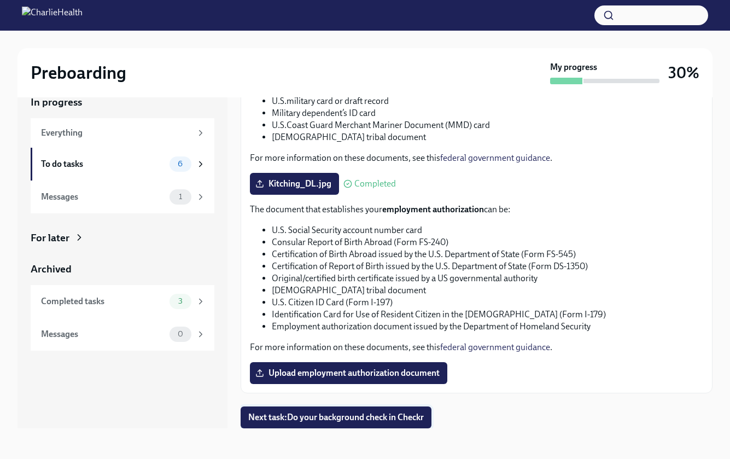
click at [336, 420] on span "Next task : Do your background check in Checkr" at bounding box center [335, 417] width 175 height 11
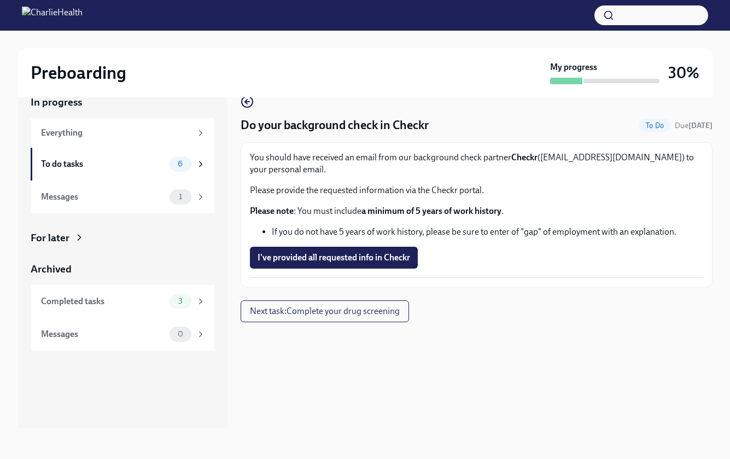
click at [445, 242] on div "You should have received an email from our background check partner Checkr (sup…" at bounding box center [476, 214] width 453 height 126
click at [356, 261] on span "I've provided all requested info in Checkr" at bounding box center [333, 257] width 152 height 11
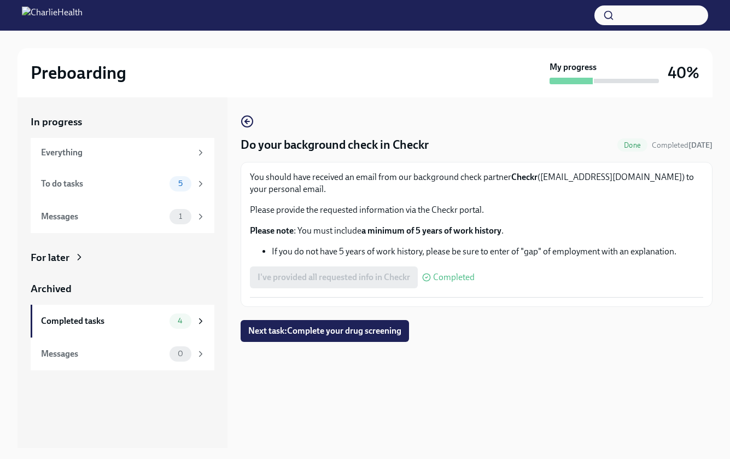
click at [439, 360] on div "Do your background check in Checkr Done Completed today You should have receive…" at bounding box center [476, 272] width 472 height 350
drag, startPoint x: 306, startPoint y: 333, endPoint x: 361, endPoint y: 349, distance: 57.4
click at [306, 333] on span "Next task : Complete your drug screening" at bounding box center [324, 330] width 153 height 11
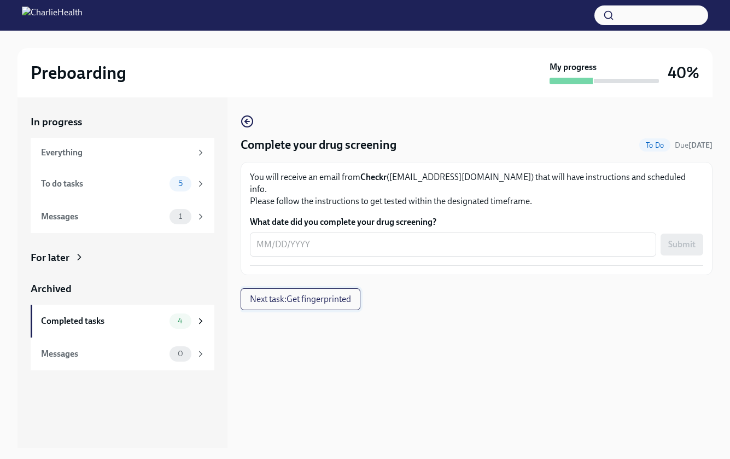
click at [328, 293] on span "Next task : Get fingerprinted" at bounding box center [300, 298] width 101 height 11
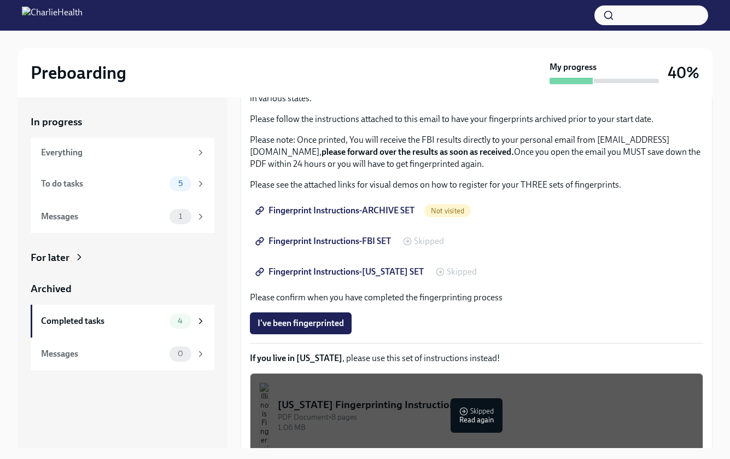
scroll to position [81, 0]
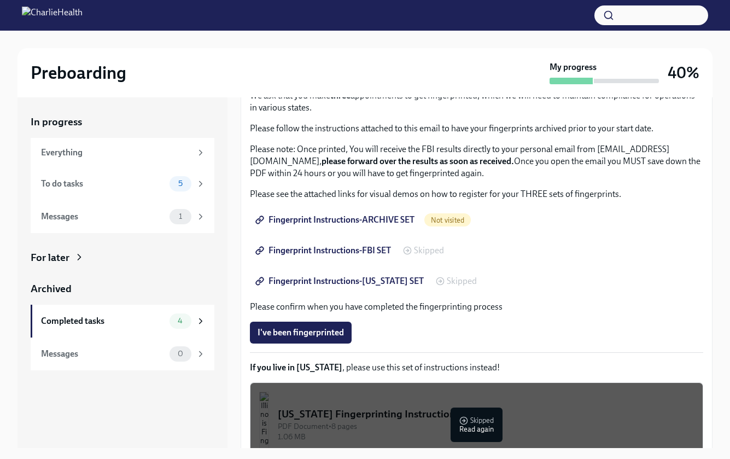
click at [369, 221] on span "Fingerprint Instructions-ARCHIVE SET" at bounding box center [335, 219] width 157 height 11
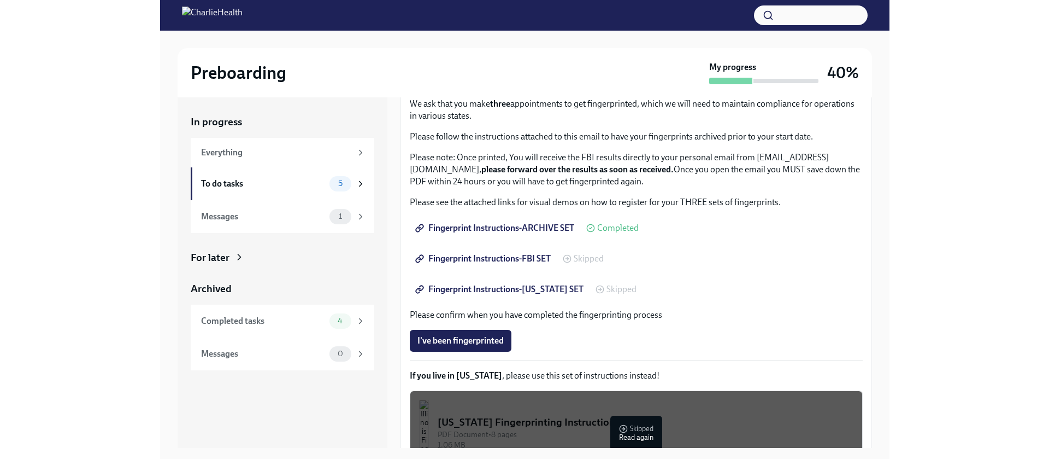
scroll to position [74, 0]
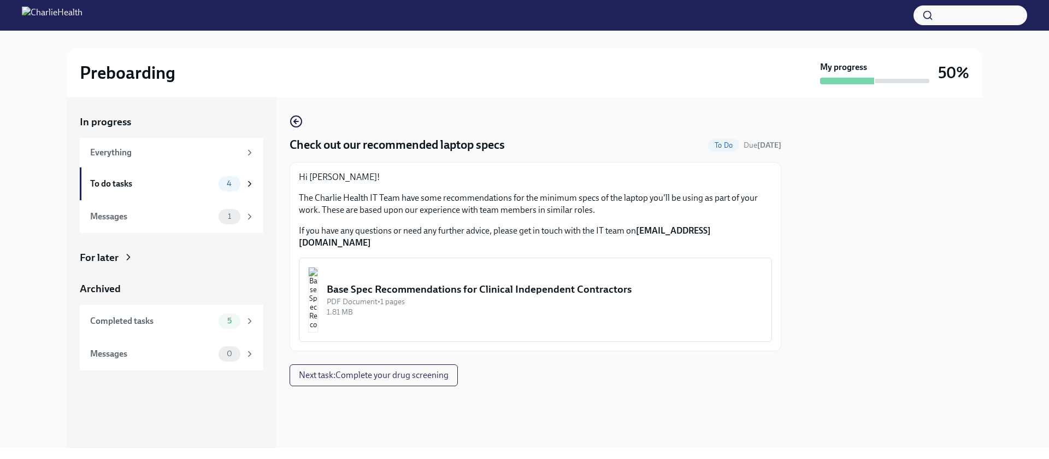
click at [480, 282] on div "Base Spec Recommendations for Clinical Independent Contractors" at bounding box center [545, 289] width 436 height 14
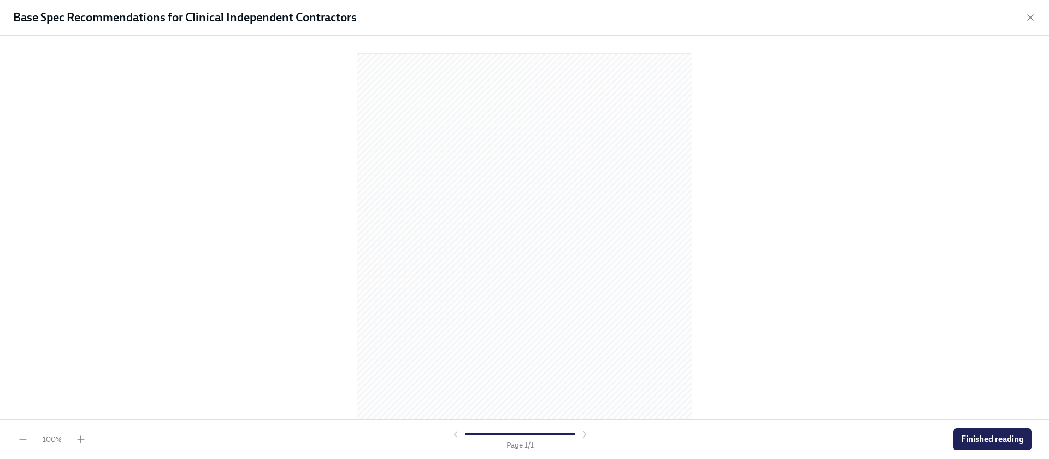
drag, startPoint x: 992, startPoint y: 443, endPoint x: 969, endPoint y: 454, distance: 25.9
click at [813, 443] on span "Finished reading" at bounding box center [992, 438] width 63 height 11
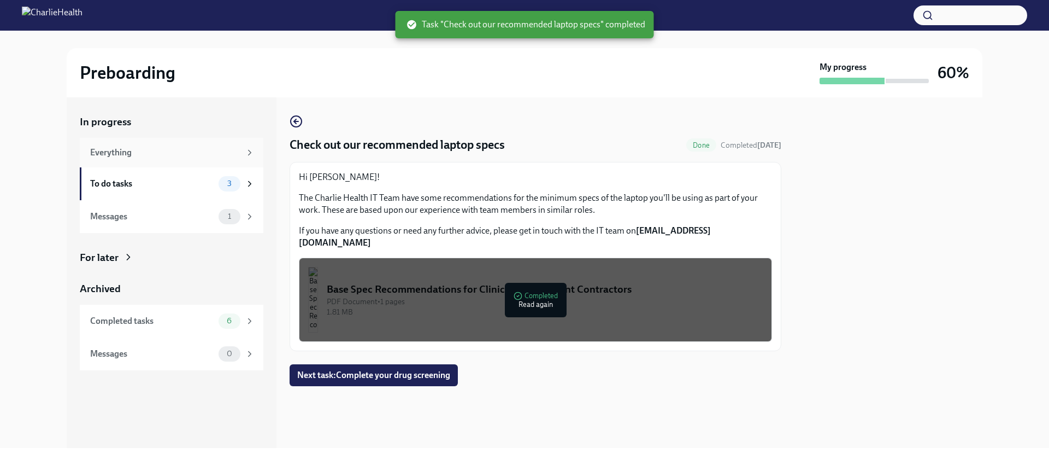
click at [110, 156] on div "Everything" at bounding box center [165, 152] width 150 height 12
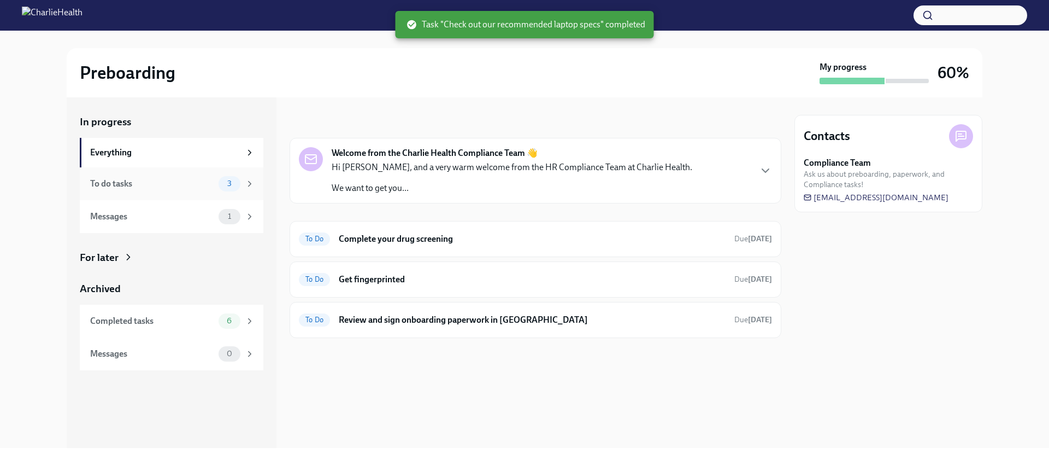
click at [110, 186] on div "To do tasks" at bounding box center [152, 184] width 124 height 12
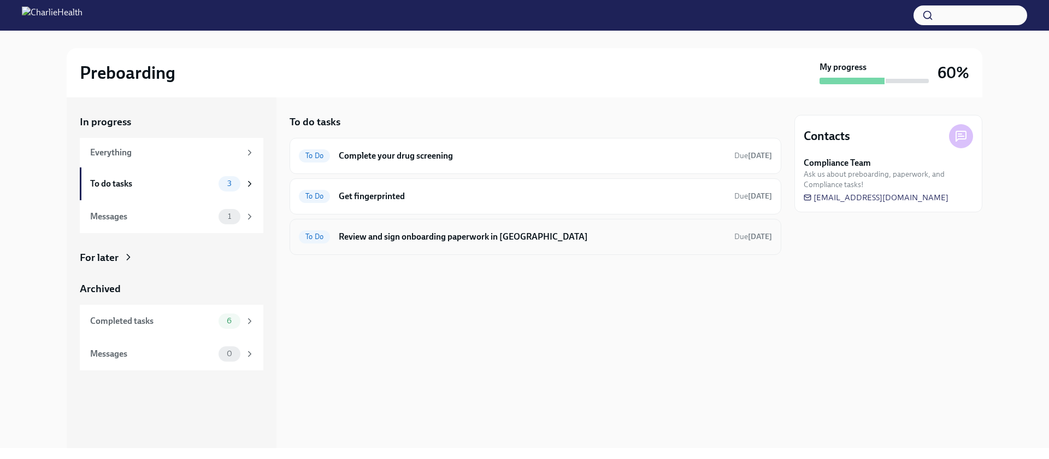
click at [459, 242] on h6 "Review and sign onboarding paperwork in UKG" at bounding box center [532, 237] width 387 height 12
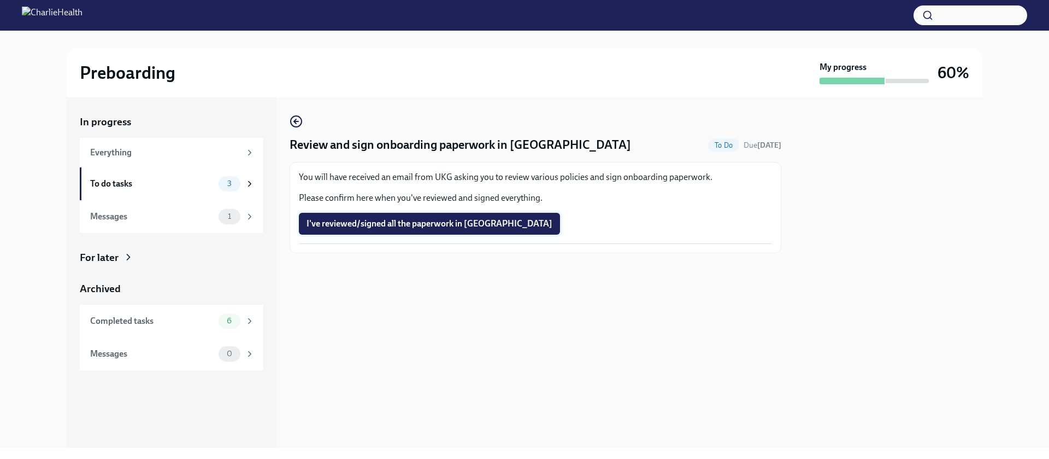
click at [453, 226] on span "I've reviewed/signed all the paperwork in UKG" at bounding box center [430, 223] width 246 height 11
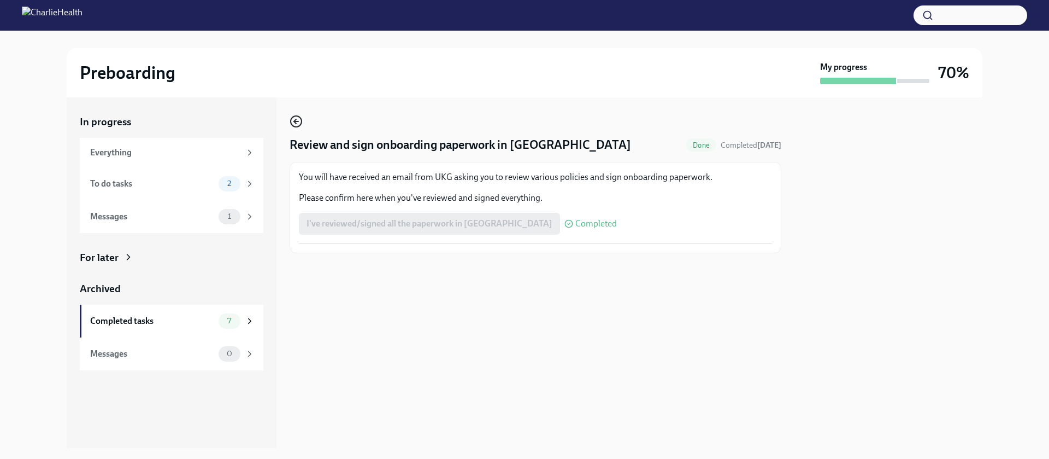
click at [299, 125] on icon "button" at bounding box center [296, 121] width 13 height 13
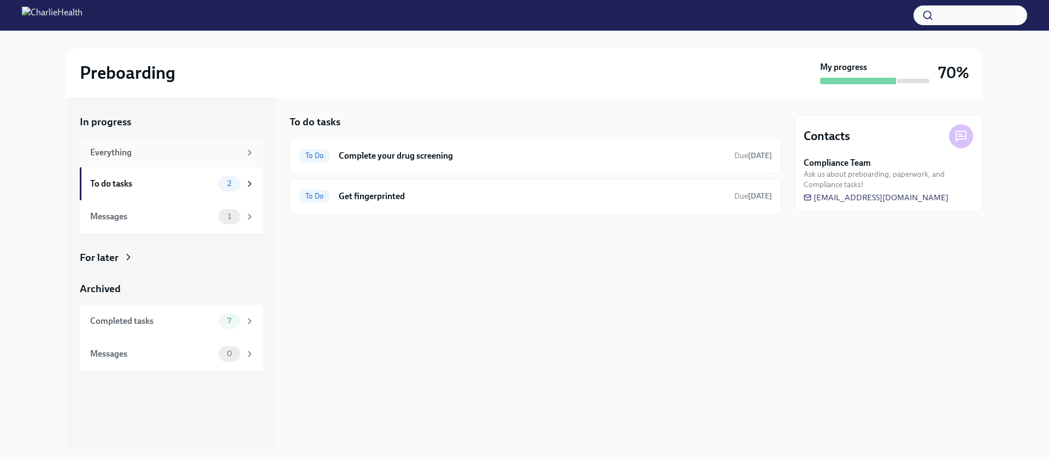
click at [169, 144] on div "Everything" at bounding box center [172, 153] width 184 height 30
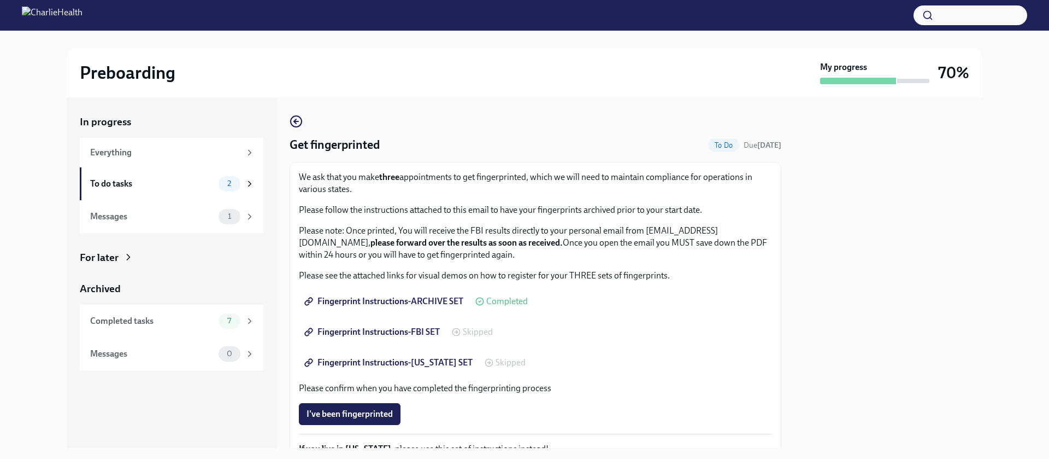
drag, startPoint x: 440, startPoint y: 242, endPoint x: 299, endPoint y: 242, distance: 141.0
click at [299, 242] on p "Please note: Once printed, You will receive the FBI results directly to your pe…" at bounding box center [535, 243] width 473 height 36
copy p "FBIRequests@inquiriesscreening.com"
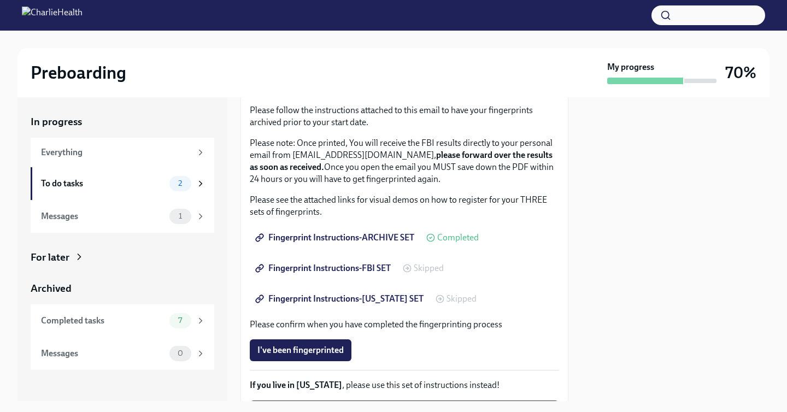
scroll to position [104, 0]
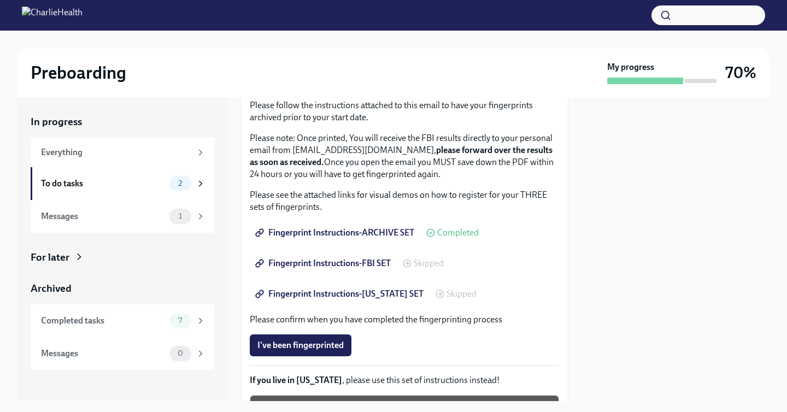
click at [365, 261] on span "Fingerprint Instructions-FBI SET" at bounding box center [323, 263] width 133 height 11
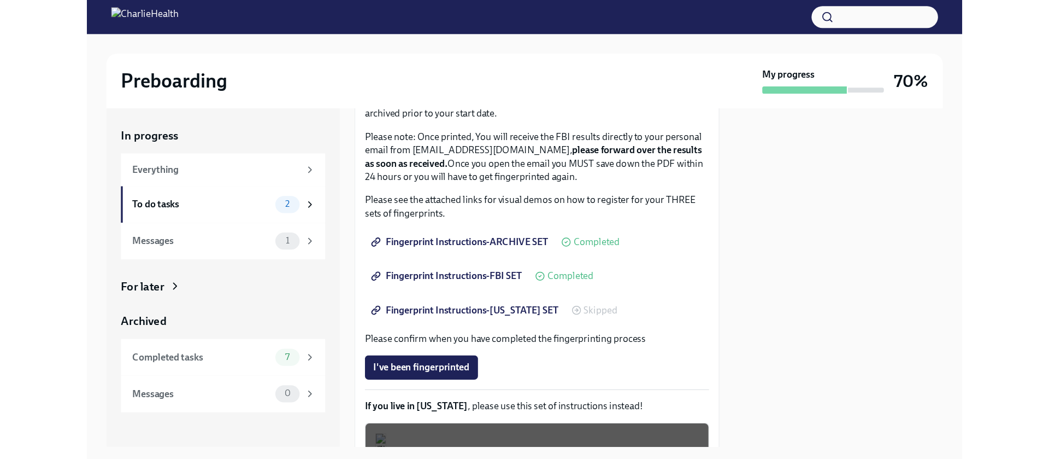
scroll to position [119, 0]
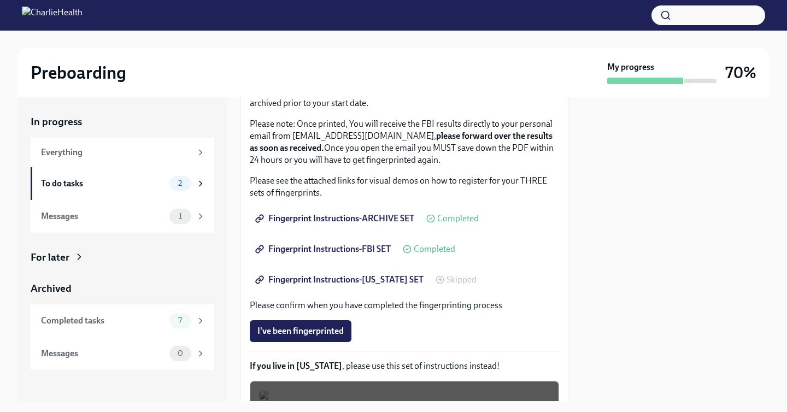
click at [374, 281] on span "Fingerprint Instructions-FLORIDA SET" at bounding box center [340, 279] width 166 height 11
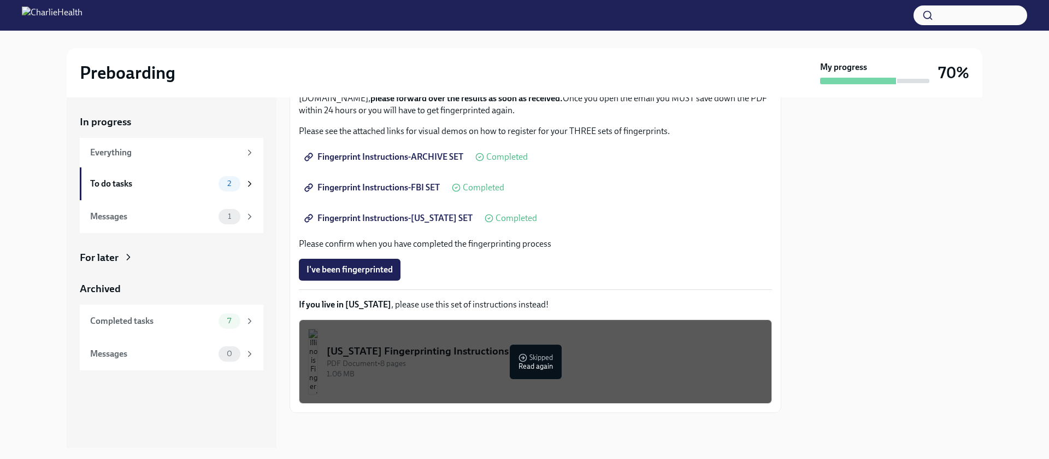
scroll to position [144, 0]
